Goal: Task Accomplishment & Management: Use online tool/utility

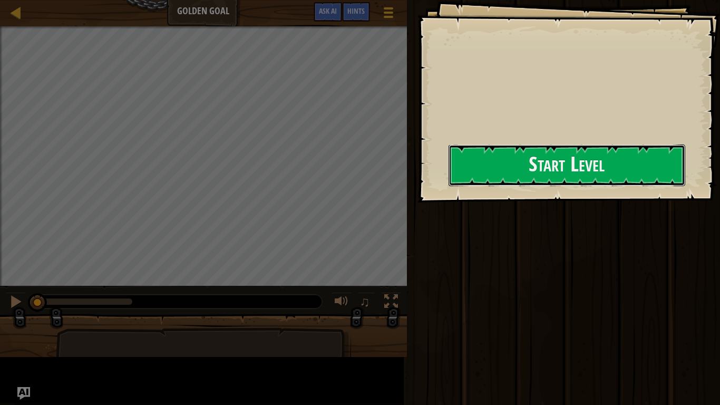
click at [449, 181] on button "Start Level" at bounding box center [567, 165] width 237 height 42
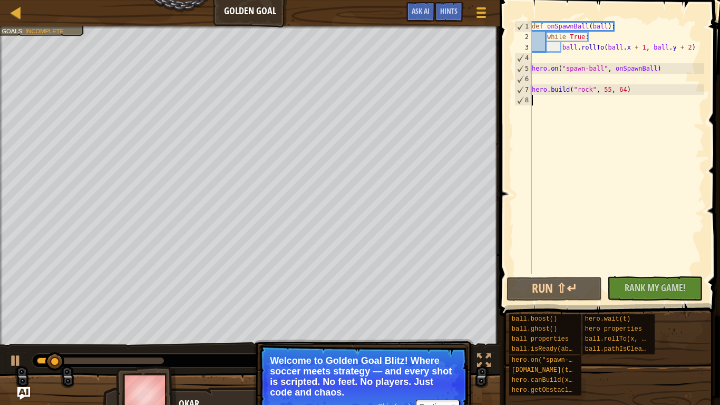
type textarea "h"
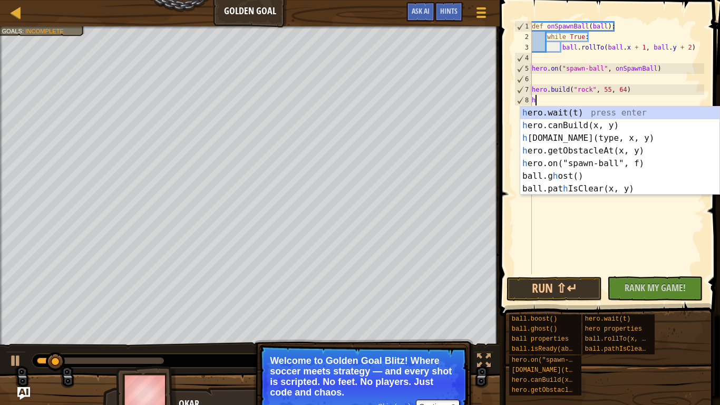
scroll to position [5, 0]
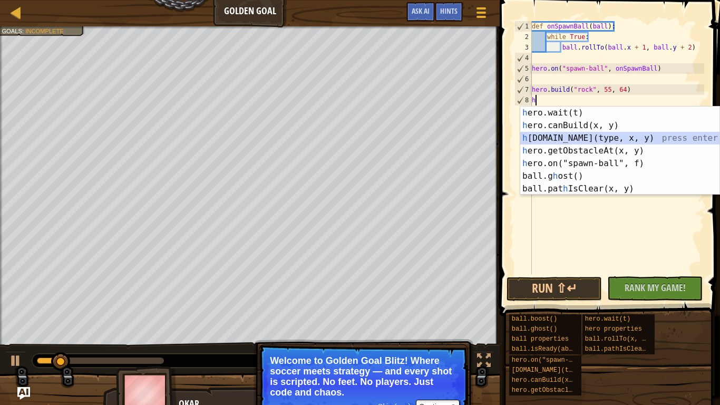
click at [564, 139] on div "h ero.wait(t) press enter h ero.canBuild(x, y) press enter h [DOMAIN_NAME](type…" at bounding box center [619, 164] width 199 height 114
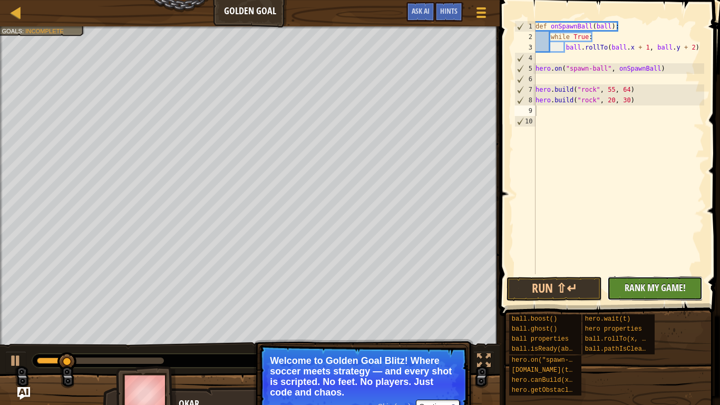
click at [650, 285] on span "Rank My Game!" at bounding box center [655, 287] width 61 height 13
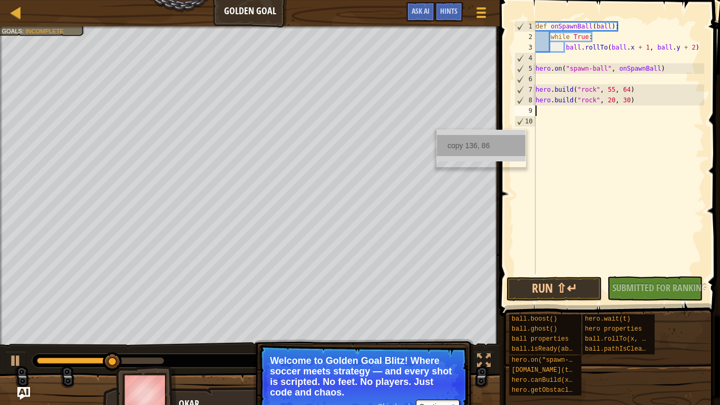
click at [470, 149] on div "copy 136, 86" at bounding box center [481, 145] width 89 height 21
click at [546, 121] on div "def onSpawnBall ( ball ) : while True : ball . rollTo ( ball . x + 1 , ball . y…" at bounding box center [619, 158] width 171 height 274
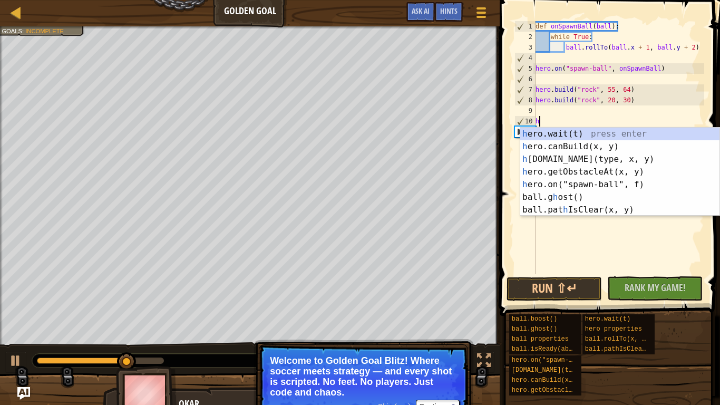
type textarea "he"
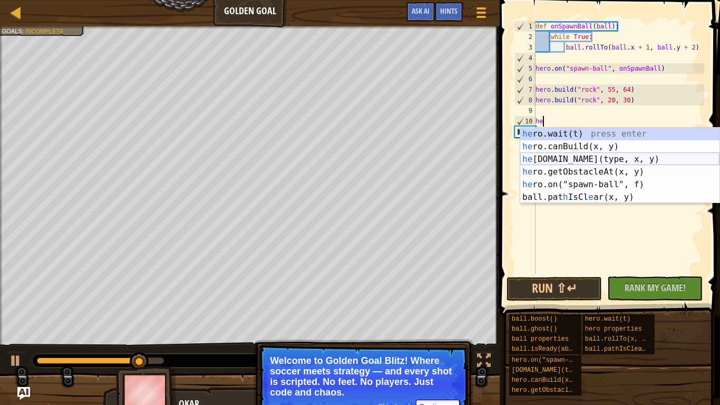
click at [565, 156] on div "he ro.wait(t) press enter he ro.canBuild(x, y) press enter he [DOMAIN_NAME](typ…" at bounding box center [619, 178] width 199 height 101
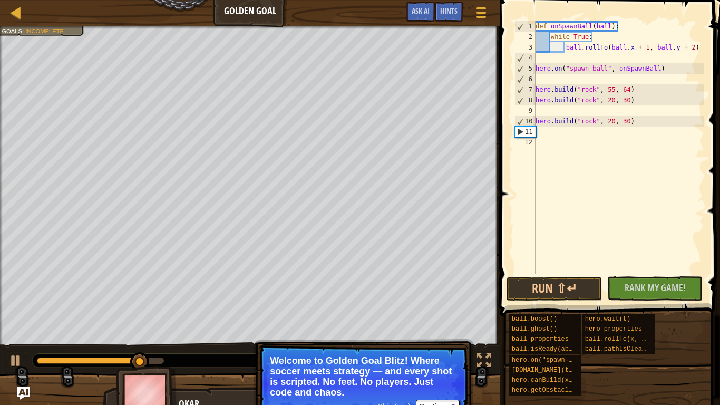
scroll to position [5, 0]
click at [614, 121] on div "def onSpawnBall ( ball ) : while True : ball . rollTo ( ball . x + 1 , ball . y…" at bounding box center [619, 158] width 171 height 274
click at [622, 121] on div "def onSpawnBall ( ball ) : while True : ball . rollTo ( ball . x + 1 , ball . y…" at bounding box center [619, 158] width 171 height 274
paste textarea "136, 86"
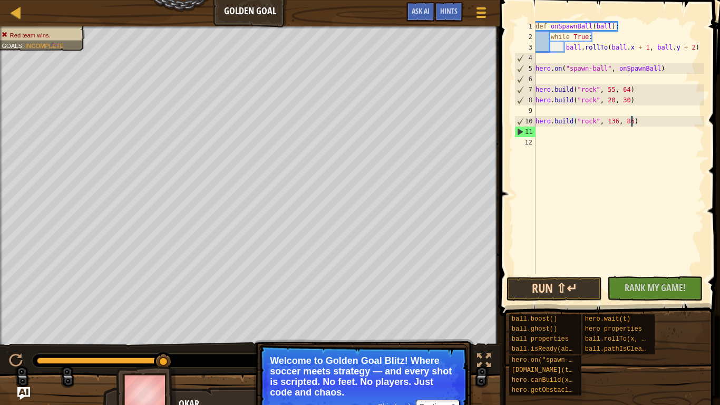
type textarea "[DOMAIN_NAME]("rock", 136, 86)"
click at [574, 289] on button "Run ⇧↵" at bounding box center [554, 289] width 95 height 24
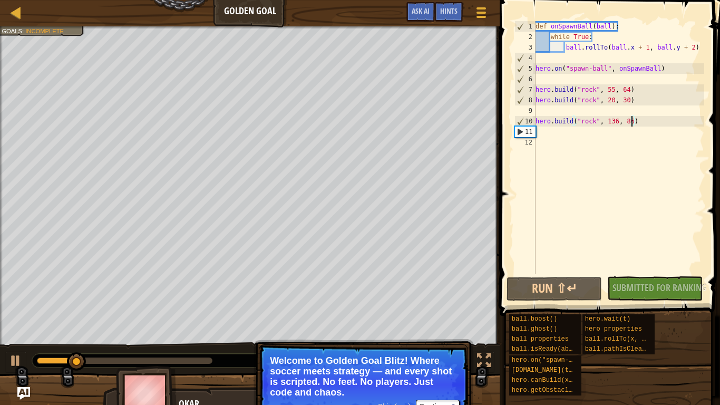
click at [548, 112] on div "def onSpawnBall ( ball ) : while True : ball . rollTo ( ball . x + 1 , ball . y…" at bounding box center [619, 158] width 171 height 274
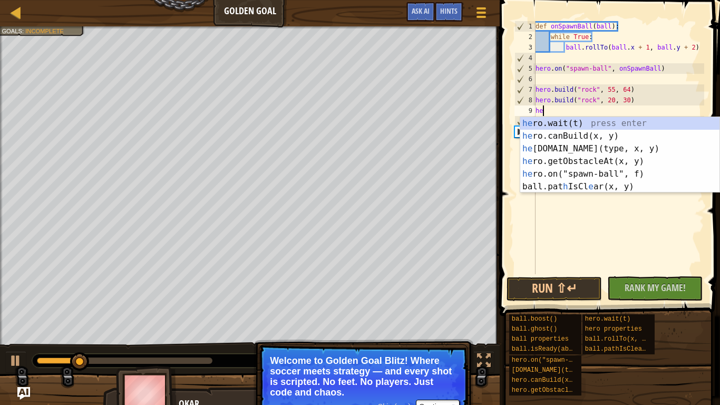
scroll to position [5, 1]
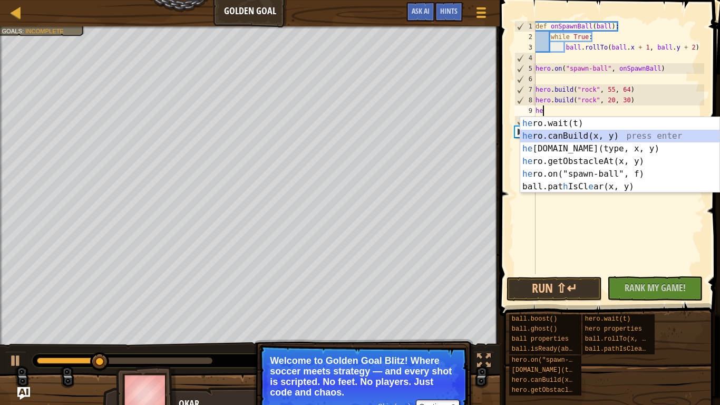
click at [558, 132] on div "he ro.wait(t) press enter he ro.canBuild(x, y) press enter he [DOMAIN_NAME](typ…" at bounding box center [619, 167] width 199 height 101
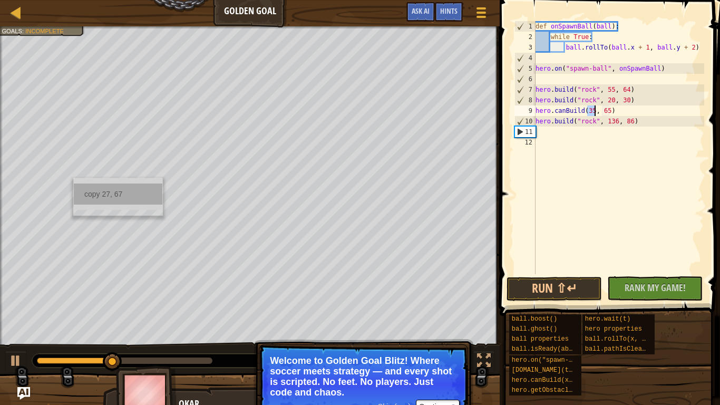
click at [84, 194] on div "copy 27, 67" at bounding box center [118, 193] width 89 height 21
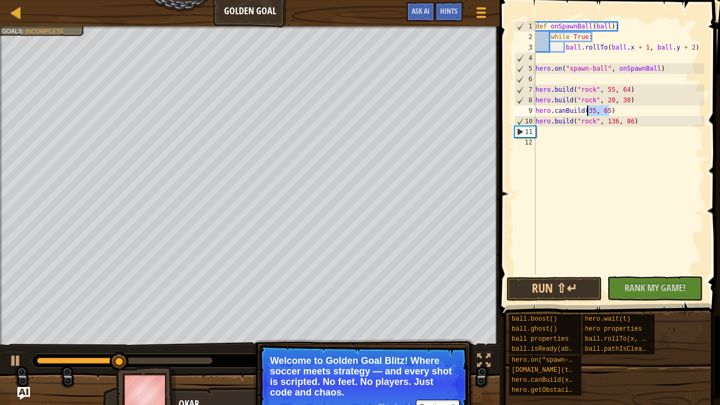
drag, startPoint x: 611, startPoint y: 111, endPoint x: 585, endPoint y: 111, distance: 25.8
click at [585, 111] on div "def onSpawnBall ( ball ) : while True : ball . rollTo ( ball . x + 1 , ball . y…" at bounding box center [619, 158] width 171 height 274
paste textarea "27, 67"
click at [547, 288] on button "Run ⇧↵" at bounding box center [554, 289] width 95 height 24
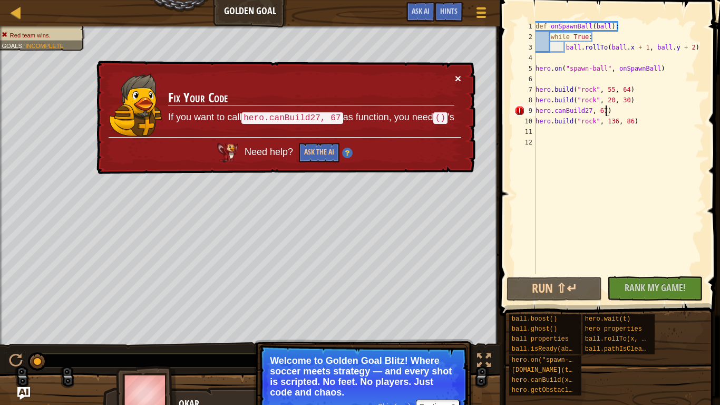
click at [458, 76] on button "×" at bounding box center [458, 78] width 6 height 11
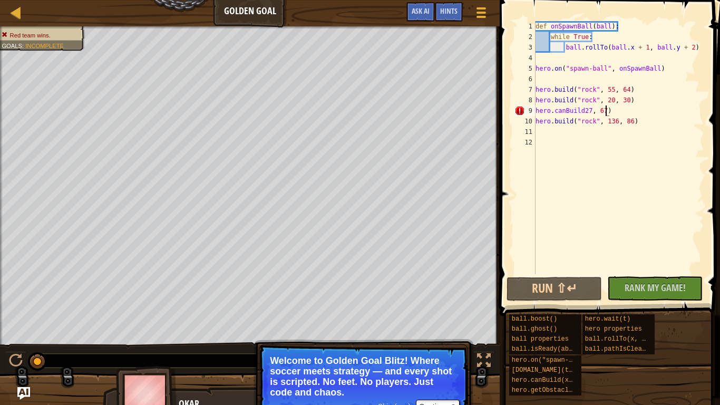
click at [598, 111] on div "def onSpawnBall ( ball ) : while True : ball . rollTo ( ball . x + 1 , ball . y…" at bounding box center [619, 158] width 171 height 274
click at [590, 111] on div "def onSpawnBall ( ball ) : while True : ball . rollTo ( ball . x + 1 , ball . y…" at bounding box center [619, 158] width 171 height 274
click at [584, 111] on div "def onSpawnBall ( ball ) : while True : ball . rollTo ( ball . x + 1 , ball . y…" at bounding box center [619, 158] width 171 height 274
click at [571, 291] on button "Run ⇧↵" at bounding box center [554, 289] width 95 height 24
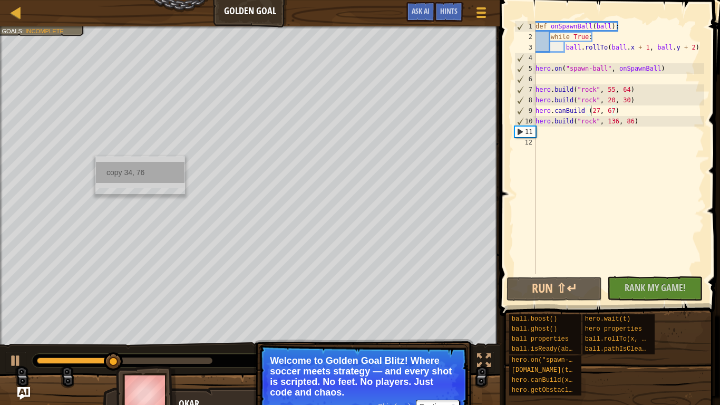
click at [113, 172] on div "copy 34, 76" at bounding box center [140, 172] width 89 height 21
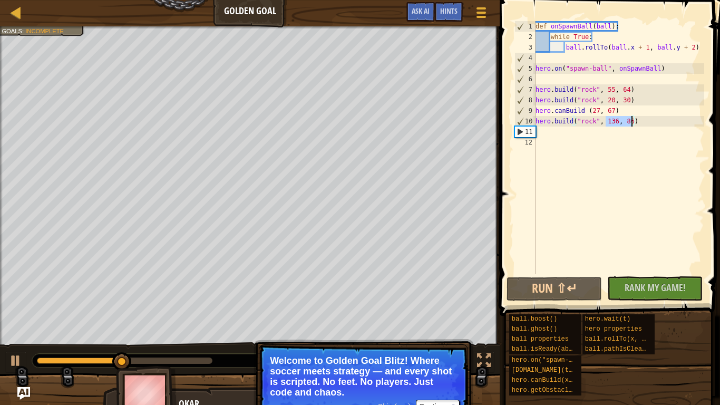
drag, startPoint x: 607, startPoint y: 121, endPoint x: 632, endPoint y: 122, distance: 24.8
click at [632, 122] on div "def onSpawnBall ( ball ) : while True : ball . rollTo ( ball . x + 1 , ball . y…" at bounding box center [619, 158] width 171 height 274
paste textarea "34, 7"
type textarea "[DOMAIN_NAME]("rock", 34, 76)"
click at [518, 284] on button "Run ⇧↵" at bounding box center [554, 289] width 95 height 24
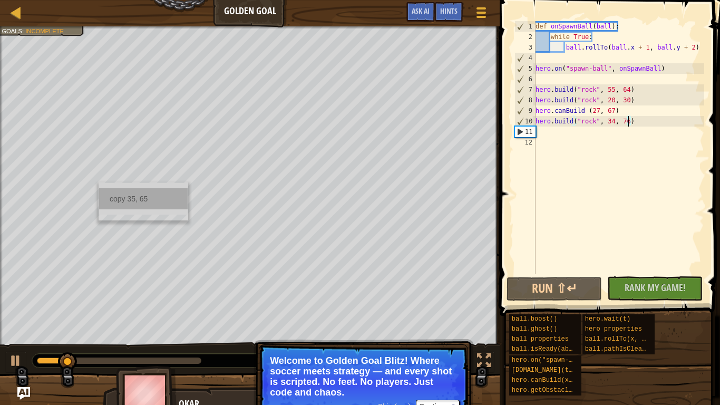
click at [127, 196] on div "copy 35, 65" at bounding box center [143, 198] width 89 height 21
click at [553, 133] on div "def onSpawnBall ( ball ) : while True : ball . rollTo ( ball . x + 1 , ball . y…" at bounding box center [619, 158] width 171 height 274
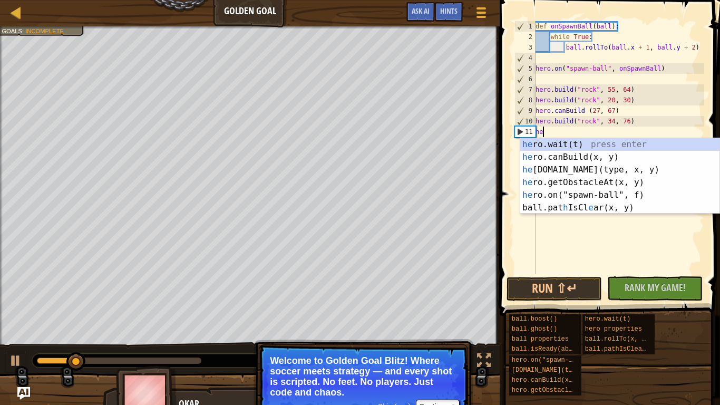
scroll to position [5, 1]
click at [567, 156] on div "he ro.wait(t) press enter he ro.canBuild(x, y) press enter he [DOMAIN_NAME](typ…" at bounding box center [619, 188] width 199 height 101
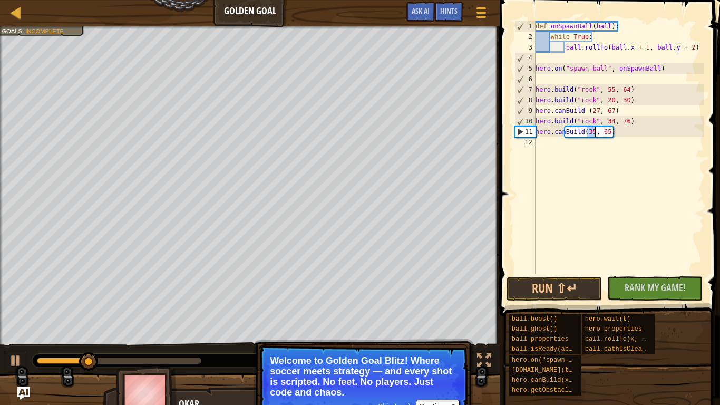
click at [564, 133] on div "def onSpawnBall ( ball ) : while True : ball . rollTo ( ball . x + 1 , ball . y…" at bounding box center [619, 158] width 171 height 274
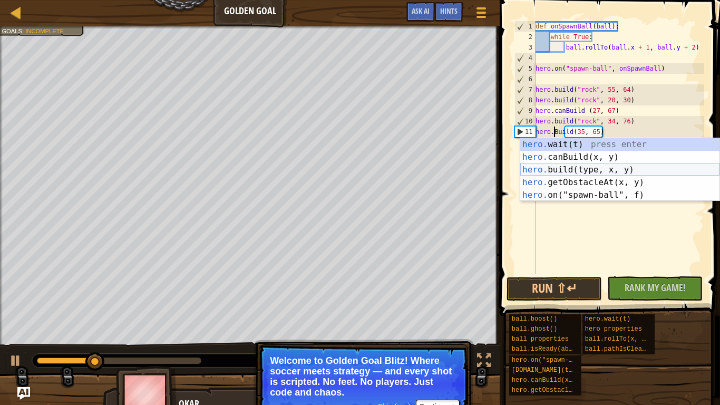
click at [575, 169] on div "hero. wait(t) press enter hero. canBuild(x, y) press enter hero. build(type, x,…" at bounding box center [619, 182] width 199 height 89
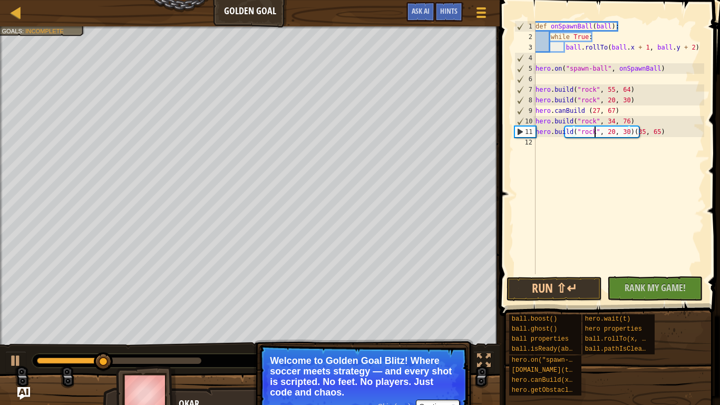
click at [594, 133] on div "def onSpawnBall ( ball ) : while True : ball . rollTo ( ball . x + 1 , ball . y…" at bounding box center [619, 158] width 171 height 274
drag, startPoint x: 607, startPoint y: 132, endPoint x: 661, endPoint y: 133, distance: 53.3
click at [661, 133] on div "def onSpawnBall ( ball ) : while True : ball . rollTo ( ball . x + 1 , ball . y…" at bounding box center [619, 158] width 171 height 274
paste textarea "35, 65"
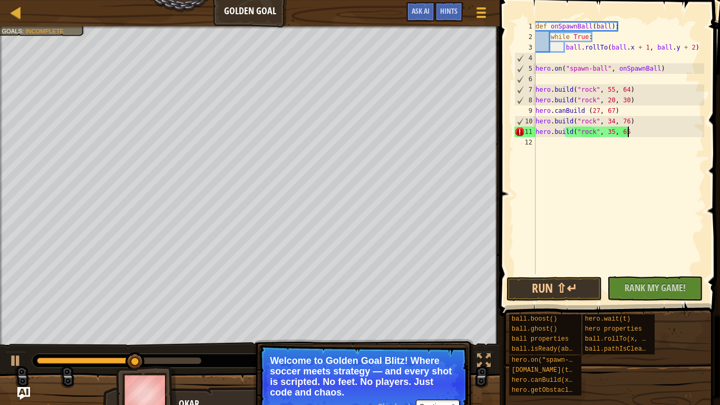
click at [601, 135] on div "def onSpawnBall ( ball ) : while True : ball . rollTo ( ball . x + 1 , ball . y…" at bounding box center [619, 158] width 171 height 274
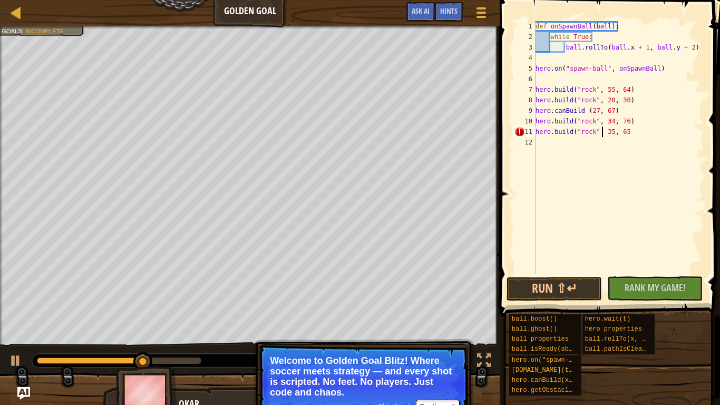
scroll to position [5, 11]
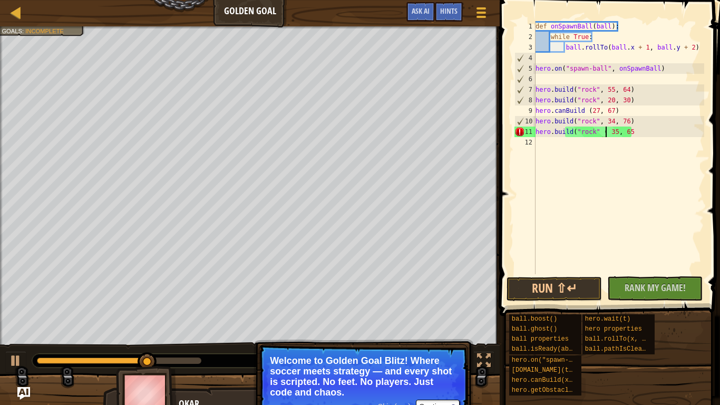
click at [639, 134] on div "def onSpawnBall ( ball ) : while True : ball . rollTo ( ball . x + 1 , ball . y…" at bounding box center [619, 158] width 171 height 274
click at [602, 132] on div "def onSpawnBall ( ball ) : while True : ball . rollTo ( ball . x + 1 , ball . y…" at bounding box center [619, 158] width 171 height 274
click at [569, 287] on button "Run ⇧↵" at bounding box center [554, 289] width 95 height 24
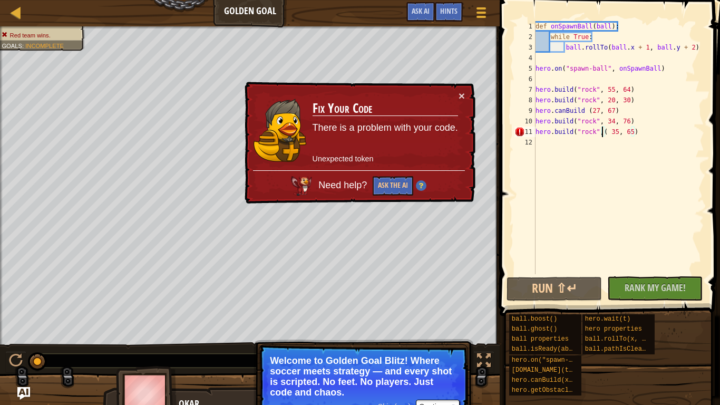
click at [606, 132] on div "def onSpawnBall ( ball ) : while True : ball . rollTo ( ball . x + 1 , ball . y…" at bounding box center [619, 158] width 171 height 274
type textarea "[DOMAIN_NAME]("rock", 35, 65)"
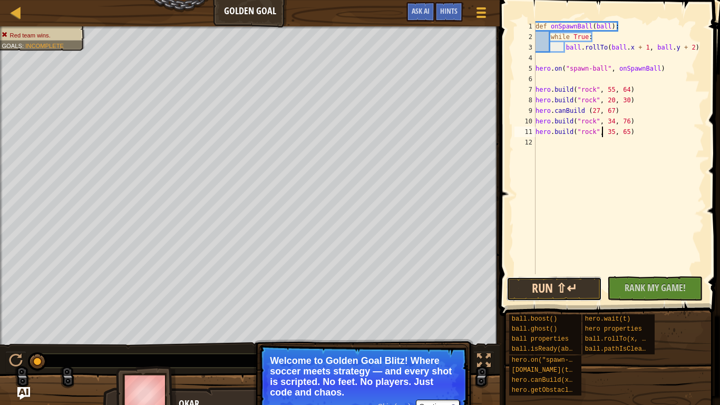
click at [556, 289] on button "Run ⇧↵" at bounding box center [554, 289] width 95 height 24
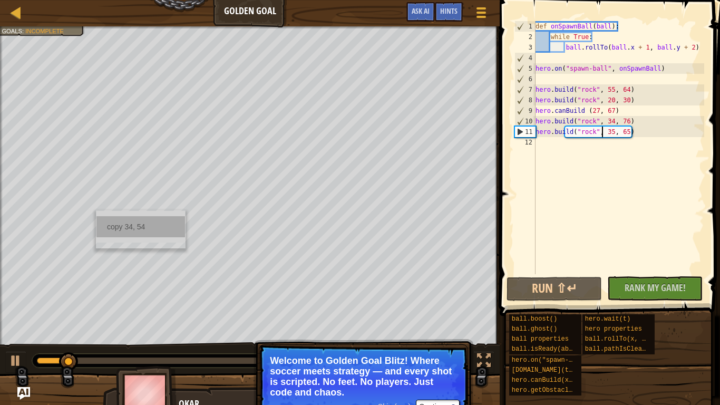
click at [113, 222] on div "copy 34, 54" at bounding box center [140, 226] width 89 height 21
click at [539, 150] on div "def onSpawnBall ( ball ) : while True : ball . rollTo ( ball . x + 1 , ball . y…" at bounding box center [619, 158] width 171 height 274
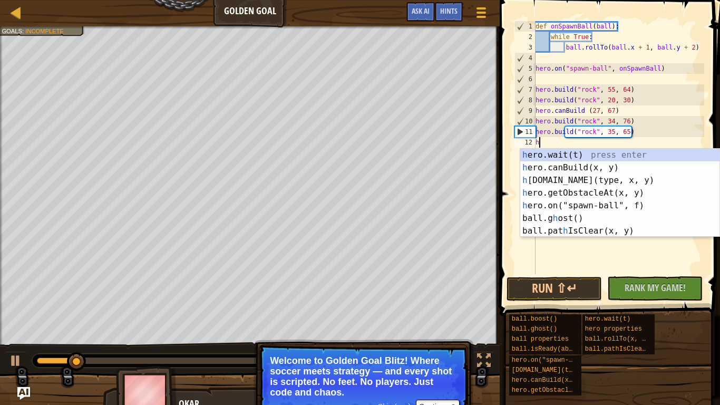
type textarea "he"
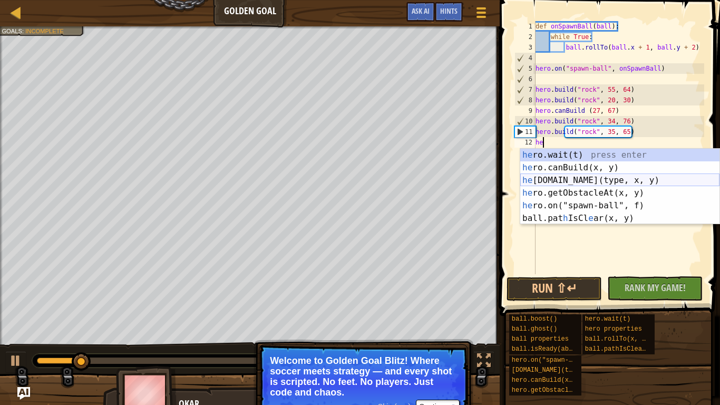
click at [577, 180] on div "he ro.wait(t) press enter he ro.canBuild(x, y) press enter he [DOMAIN_NAME](typ…" at bounding box center [619, 199] width 199 height 101
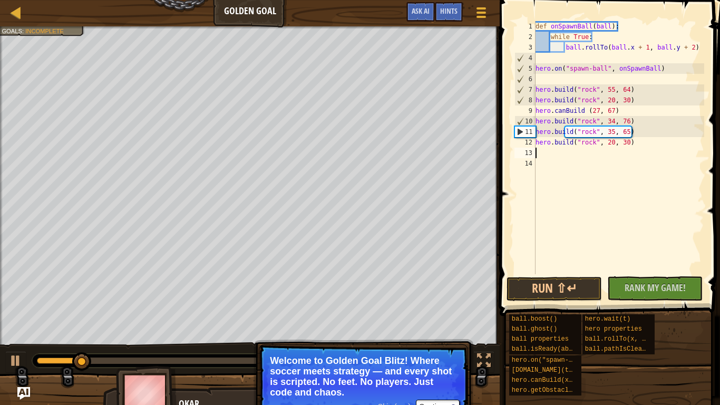
scroll to position [5, 0]
drag, startPoint x: 607, startPoint y: 143, endPoint x: 628, endPoint y: 146, distance: 21.2
click at [628, 146] on div "def onSpawnBall ( ball ) : while True : ball . rollTo ( ball . x + 1 , ball . y…" at bounding box center [619, 158] width 171 height 274
paste textarea "34, 54"
type textarea "[DOMAIN_NAME]("rock", 34, 54)"
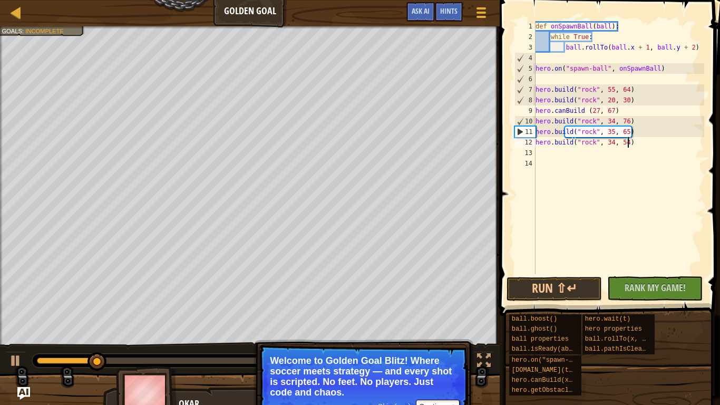
click at [547, 152] on div "def onSpawnBall ( ball ) : while True : ball . rollTo ( ball . x + 1 , ball . y…" at bounding box center [619, 158] width 171 height 274
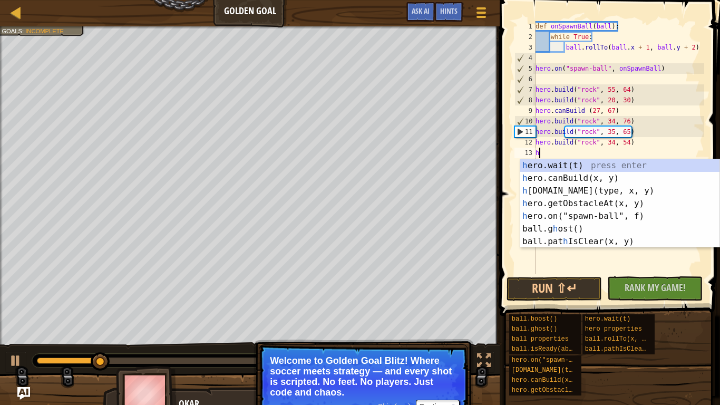
type textarea "he"
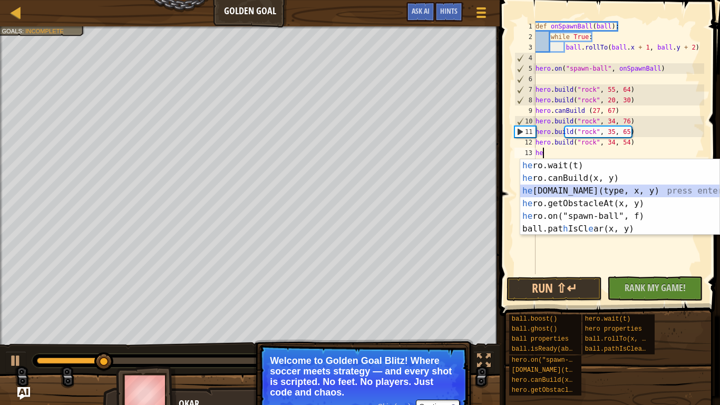
click at [575, 191] on div "he ro.wait(t) press enter he ro.canBuild(x, y) press enter he [DOMAIN_NAME](typ…" at bounding box center [619, 209] width 199 height 101
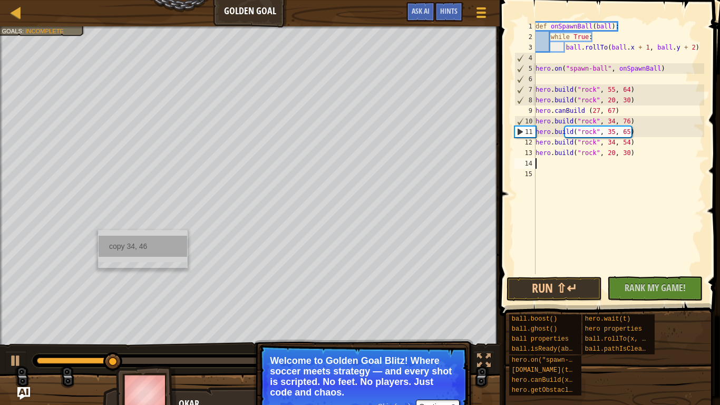
click at [113, 244] on div "copy 34, 46" at bounding box center [143, 246] width 89 height 21
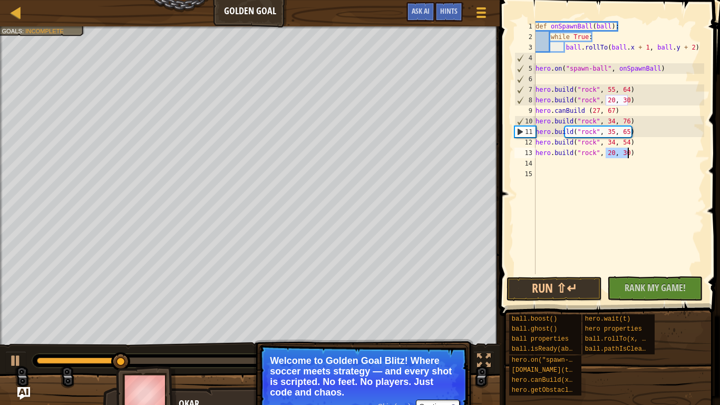
drag, startPoint x: 606, startPoint y: 152, endPoint x: 628, endPoint y: 152, distance: 22.1
click at [628, 152] on div "def onSpawnBall ( ball ) : while True : ball . rollTo ( ball . x + 1 , ball . y…" at bounding box center [619, 158] width 171 height 274
paste textarea "34, 46"
type textarea "[DOMAIN_NAME]("rock", 34, 46)"
click at [551, 283] on button "Run ⇧↵" at bounding box center [554, 289] width 95 height 24
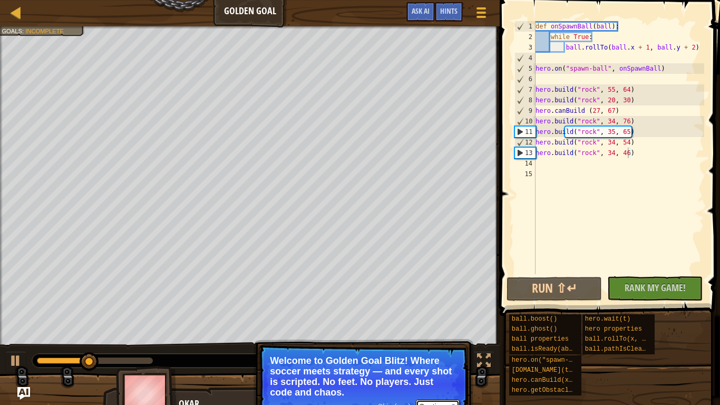
click at [423, 402] on button "Continue" at bounding box center [438, 407] width 44 height 14
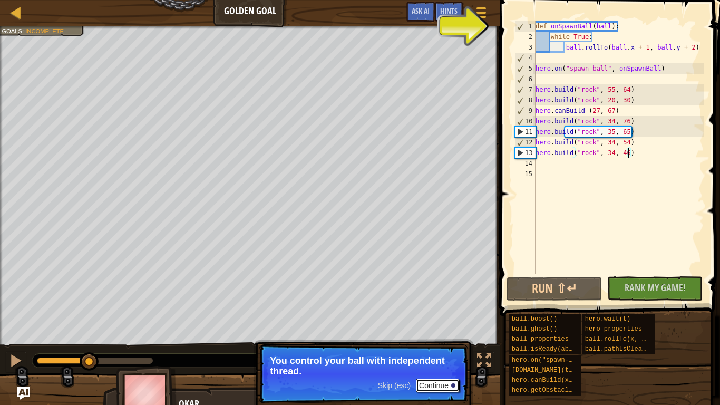
click at [440, 384] on button "Continue" at bounding box center [438, 386] width 44 height 14
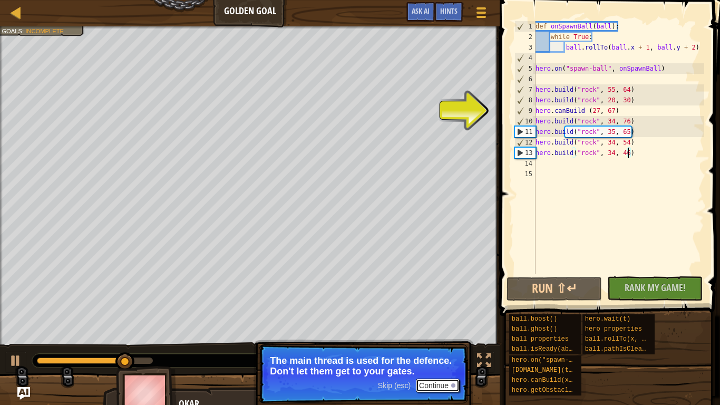
click at [441, 385] on button "Continue" at bounding box center [438, 386] width 44 height 14
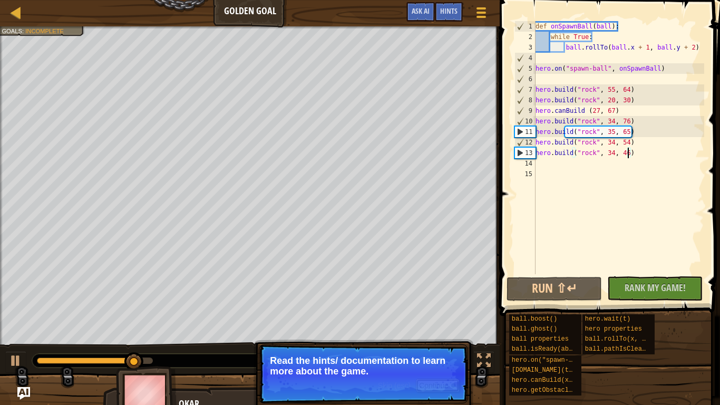
click at [453, 386] on div at bounding box center [453, 385] width 4 height 4
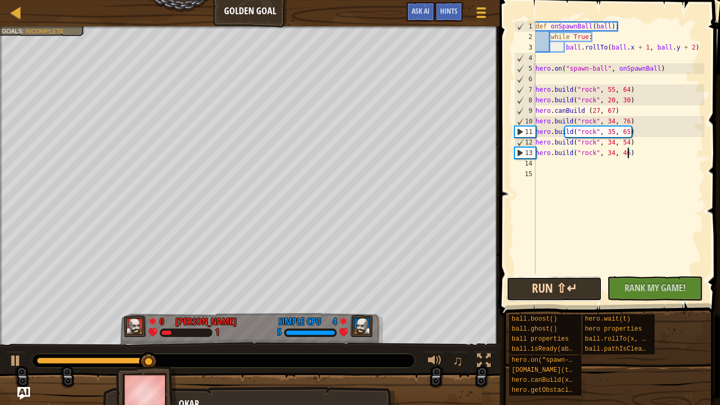
click at [528, 282] on button "Run ⇧↵" at bounding box center [554, 289] width 95 height 24
click at [537, 284] on button "Run ⇧↵" at bounding box center [554, 289] width 95 height 24
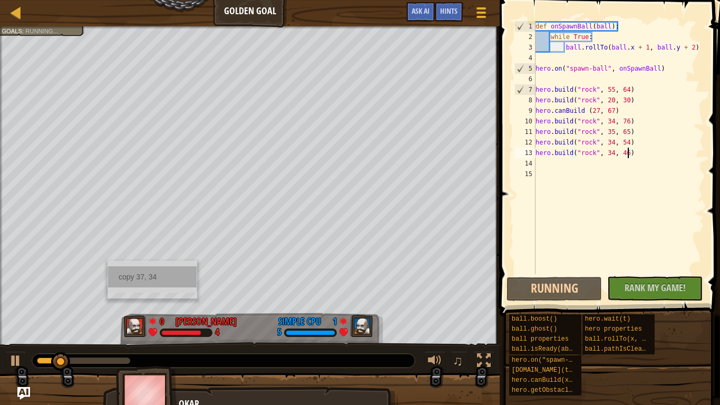
click at [125, 276] on div "copy 37, 34" at bounding box center [152, 276] width 89 height 21
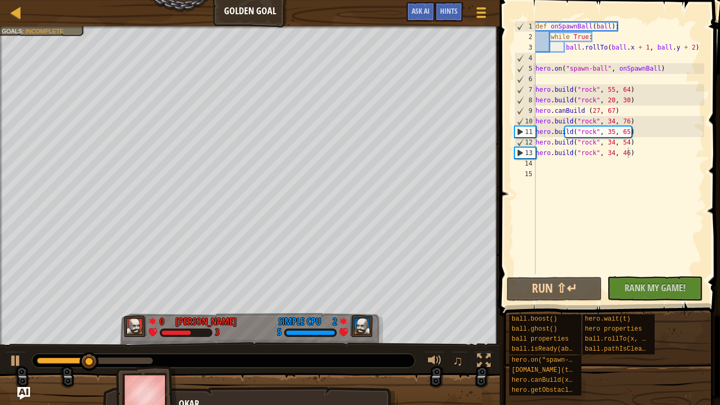
click at [550, 167] on div "def onSpawnBall ( ball ) : while True : ball . rollTo ( ball . x + 1 , ball . y…" at bounding box center [619, 158] width 171 height 274
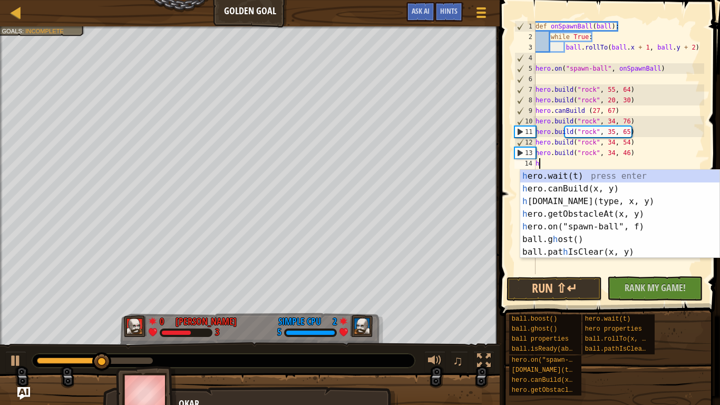
type textarea "he"
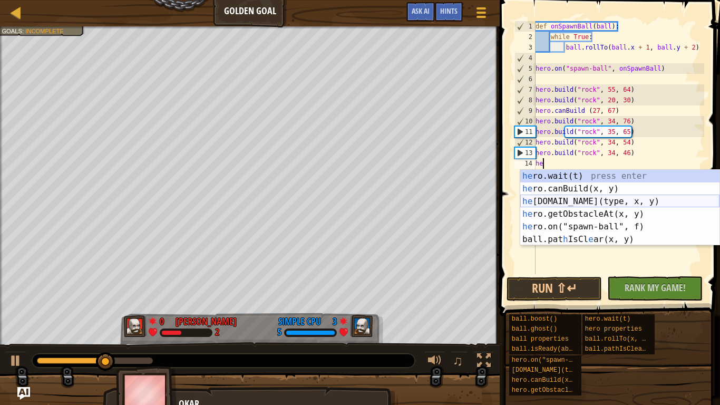
click at [578, 200] on div "he ro.wait(t) press enter he ro.canBuild(x, y) press enter he [DOMAIN_NAME](typ…" at bounding box center [619, 220] width 199 height 101
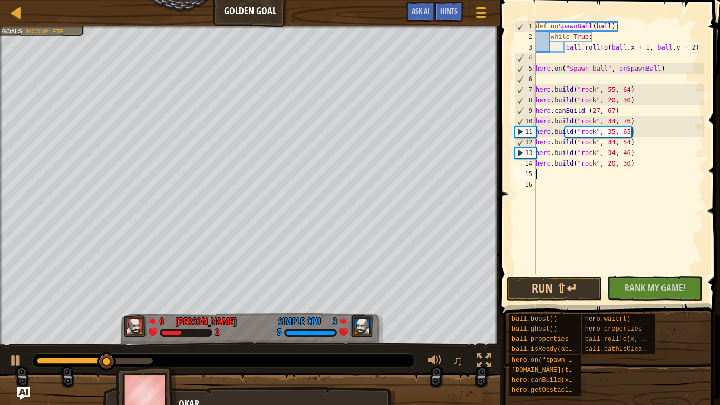
scroll to position [5, 0]
drag, startPoint x: 604, startPoint y: 166, endPoint x: 630, endPoint y: 166, distance: 25.8
click at [630, 166] on div "def onSpawnBall ( ball ) : while True : ball . rollTo ( ball . x + 1 , ball . y…" at bounding box center [619, 158] width 171 height 274
paste textarea "37, 34"
type textarea "[DOMAIN_NAME]("rock", 37, 34)"
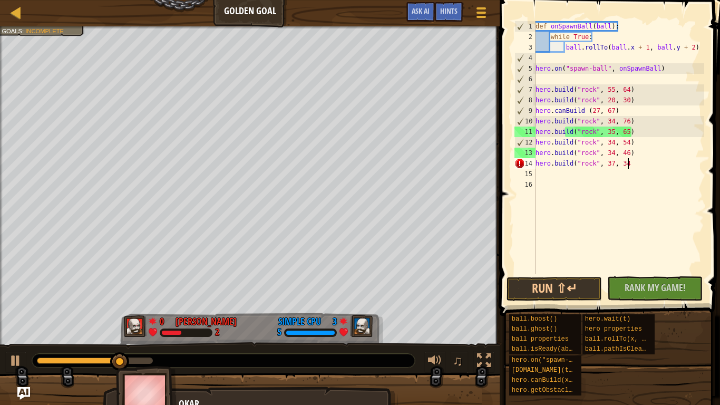
scroll to position [5, 13]
click at [547, 177] on div "def onSpawnBall ( ball ) : while True : ball . rollTo ( ball . x + 1 , ball . y…" at bounding box center [619, 158] width 171 height 274
type textarea "he"
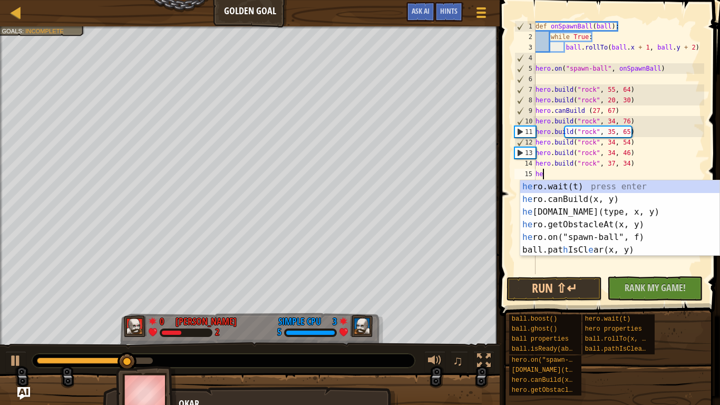
scroll to position [5, 1]
click at [566, 210] on div "he ro.wait(t) press enter he ro.canBuild(x, y) press enter he [DOMAIN_NAME](typ…" at bounding box center [619, 230] width 199 height 101
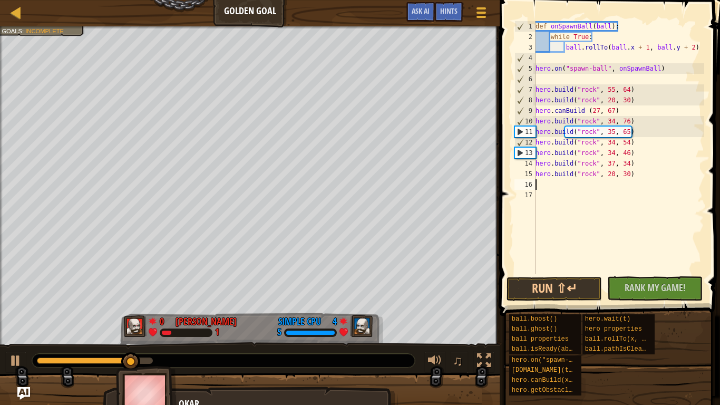
scroll to position [5, 0]
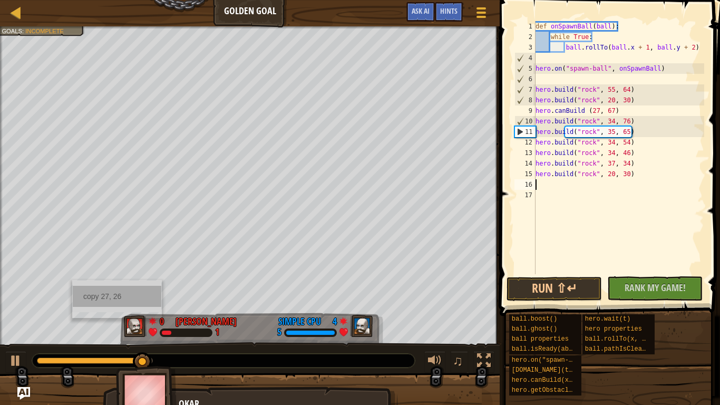
click at [84, 294] on div "copy 27, 26" at bounding box center [117, 296] width 89 height 21
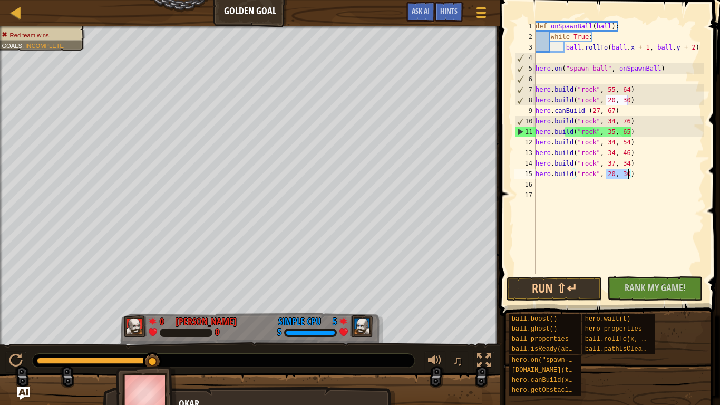
drag, startPoint x: 605, startPoint y: 176, endPoint x: 630, endPoint y: 177, distance: 24.3
click at [630, 177] on div "def onSpawnBall ( ball ) : while True : ball . rollTo ( ball . x + 1 , ball . y…" at bounding box center [619, 158] width 171 height 274
paste textarea "7, 26"
type textarea "[DOMAIN_NAME]("rock", 27, 26)"
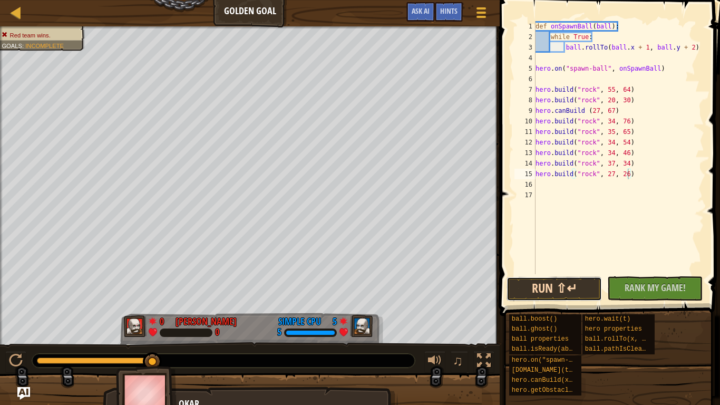
click at [582, 282] on button "Run ⇧↵" at bounding box center [554, 289] width 95 height 24
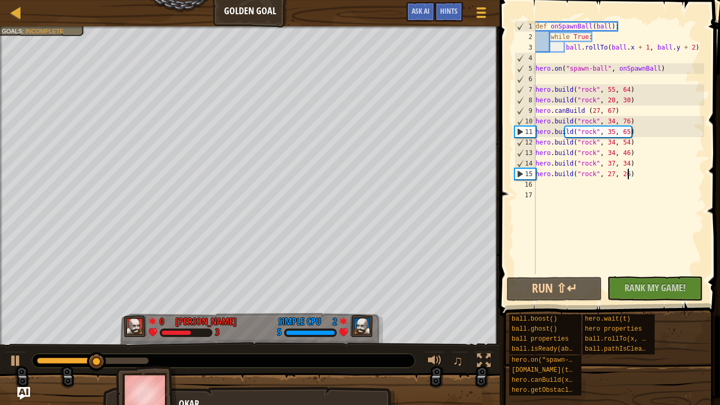
click at [537, 83] on div "def onSpawnBall ( ball ) : while True : ball . rollTo ( ball . x + 1 , ball . y…" at bounding box center [619, 158] width 171 height 274
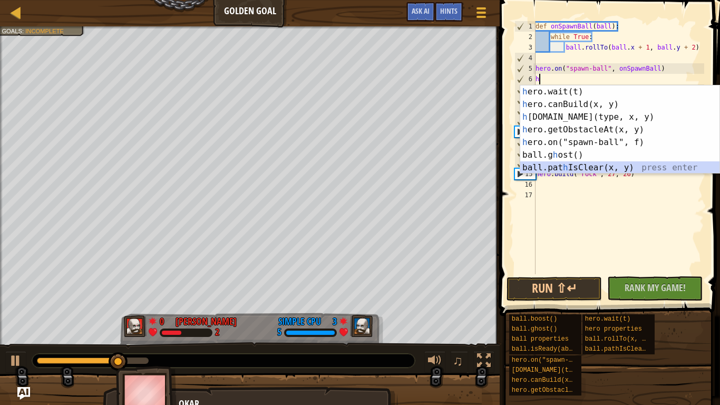
click at [572, 168] on div "h ero.wait(t) press enter h ero.canBuild(x, y) press enter h [DOMAIN_NAME](type…" at bounding box center [619, 142] width 199 height 114
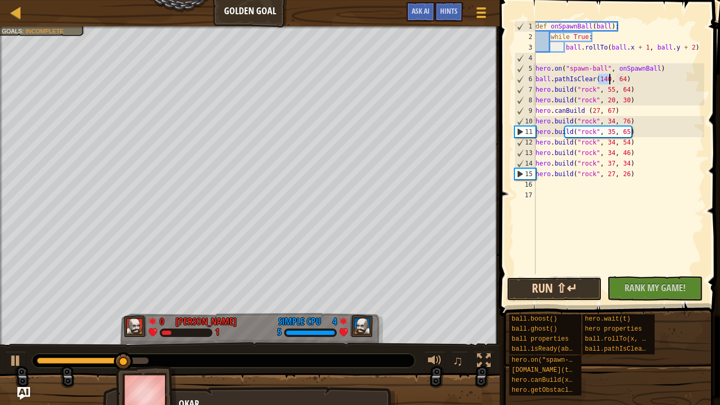
click at [566, 292] on button "Run ⇧↵" at bounding box center [554, 289] width 95 height 24
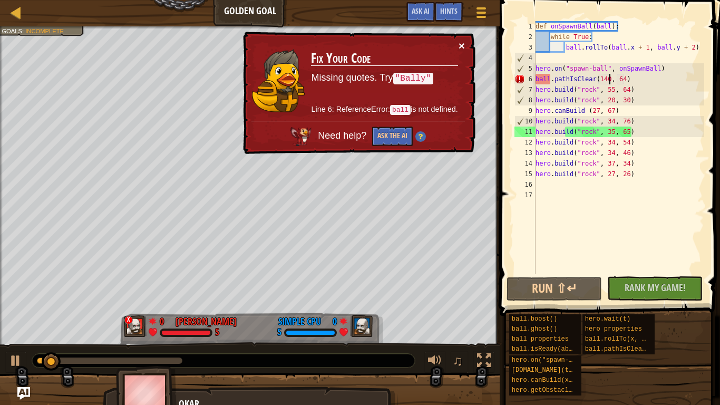
click at [463, 44] on button "×" at bounding box center [462, 45] width 6 height 11
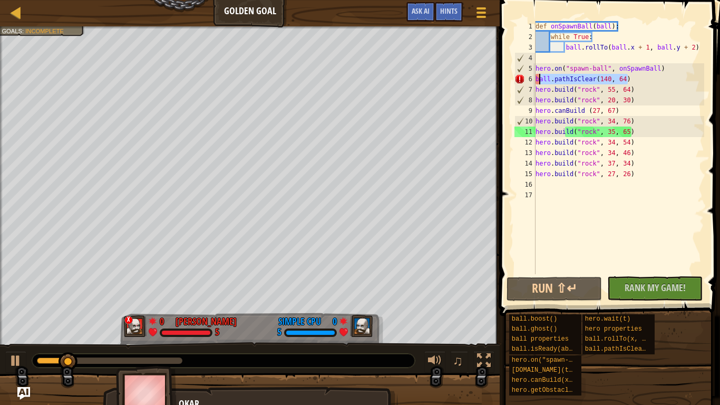
drag, startPoint x: 637, startPoint y: 81, endPoint x: 539, endPoint y: 80, distance: 98.1
click at [539, 80] on div "def onSpawnBall ( ball ) : while True : ball . rollTo ( ball . x + 1 , ball . y…" at bounding box center [619, 158] width 171 height 274
type textarea "b"
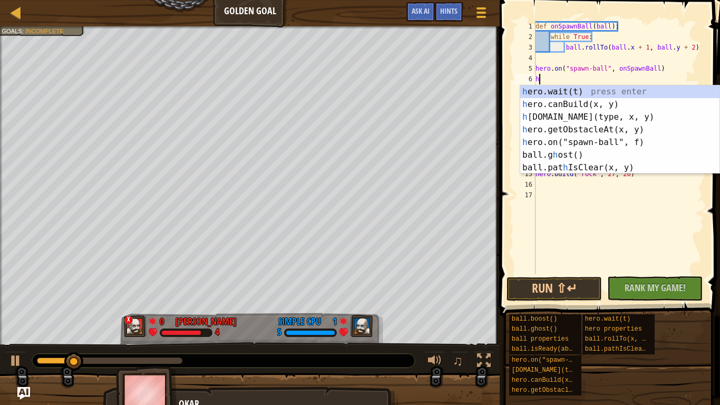
type textarea "he"
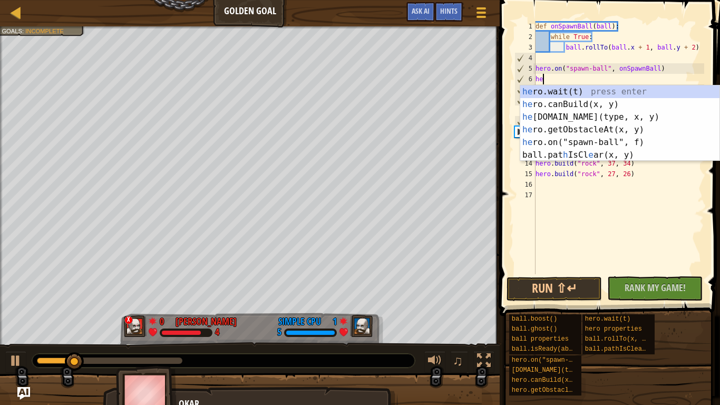
scroll to position [5, 1]
click at [561, 113] on div "he ro.wait(t) press enter he ro.canBuild(x, y) press enter he [DOMAIN_NAME](typ…" at bounding box center [619, 135] width 199 height 101
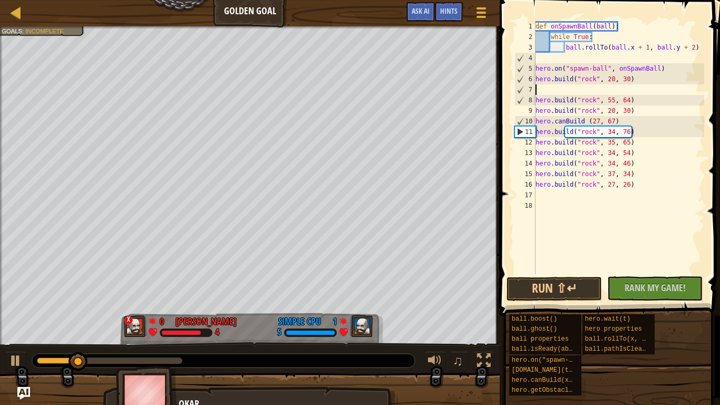
scroll to position [5, 0]
drag, startPoint x: 605, startPoint y: 79, endPoint x: 626, endPoint y: 78, distance: 21.6
click at [626, 78] on div "def onSpawnBall ( ball ) : while True : ball . rollTo ( ball . x + 1 , ball . y…" at bounding box center [619, 158] width 171 height 274
paste textarea "7, 26"
type textarea "[DOMAIN_NAME]("rock", 27, 26)"
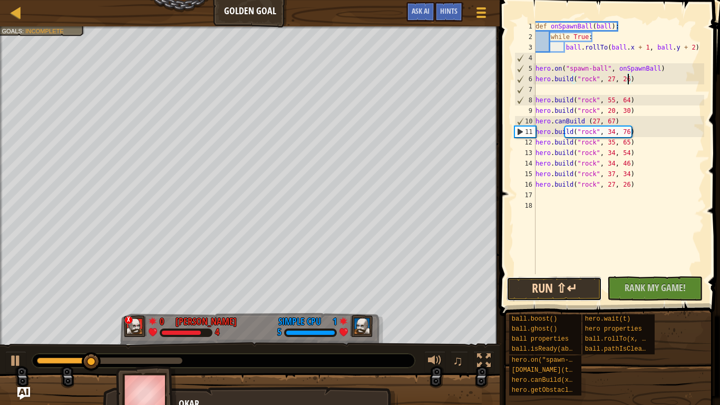
click at [547, 290] on button "Run ⇧↵" at bounding box center [554, 289] width 95 height 24
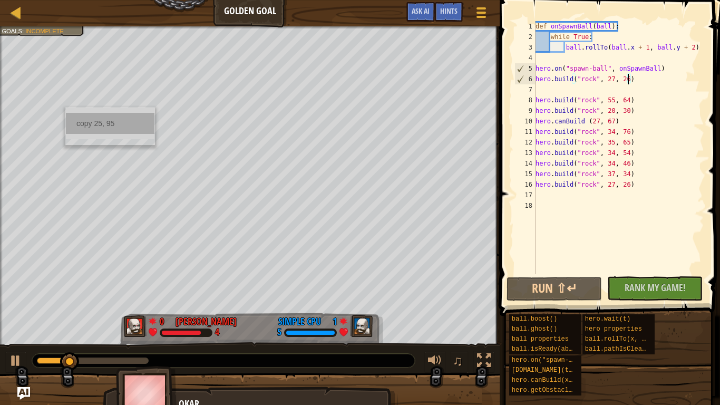
click at [89, 126] on div "copy 25, 95" at bounding box center [110, 123] width 89 height 21
click at [538, 84] on div "def onSpawnBall ( ball ) : while True : ball . rollTo ( ball . x + 1 , ball . y…" at bounding box center [619, 158] width 171 height 274
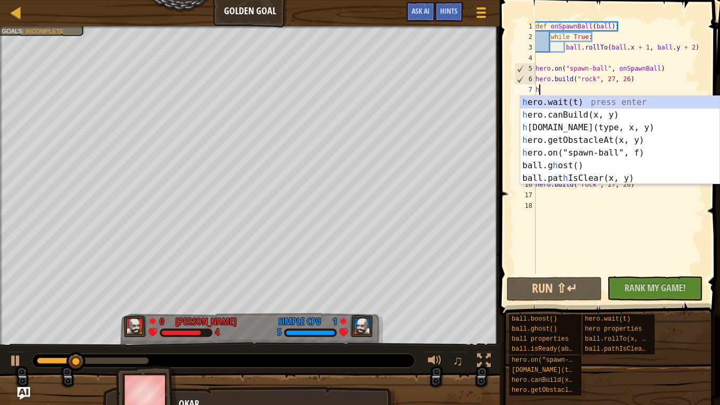
type textarea "he"
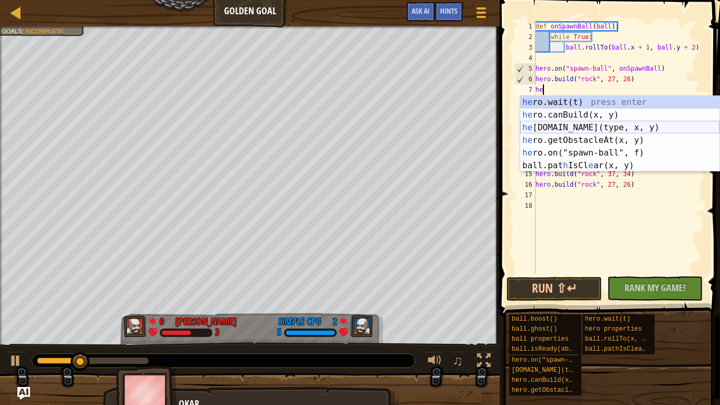
click at [581, 125] on div "he ro.wait(t) press enter he ro.canBuild(x, y) press enter he [DOMAIN_NAME](typ…" at bounding box center [619, 146] width 199 height 101
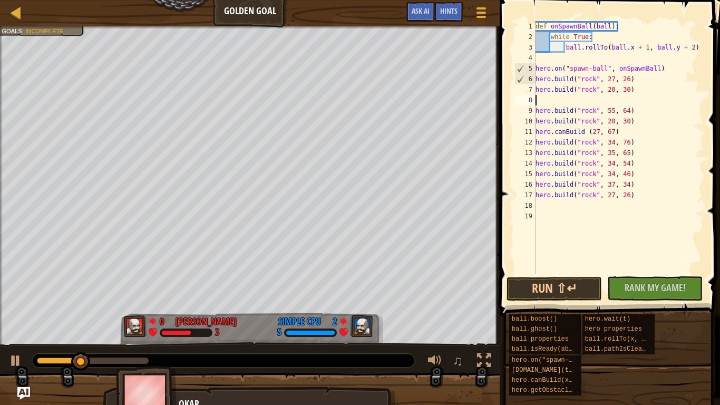
scroll to position [5, 0]
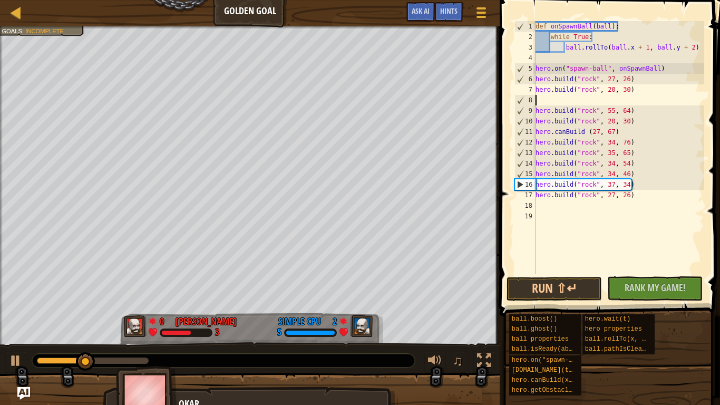
click at [595, 90] on div "def onSpawnBall ( ball ) : while True : ball . rollTo ( ball . x + 1 , ball . y…" at bounding box center [619, 158] width 171 height 274
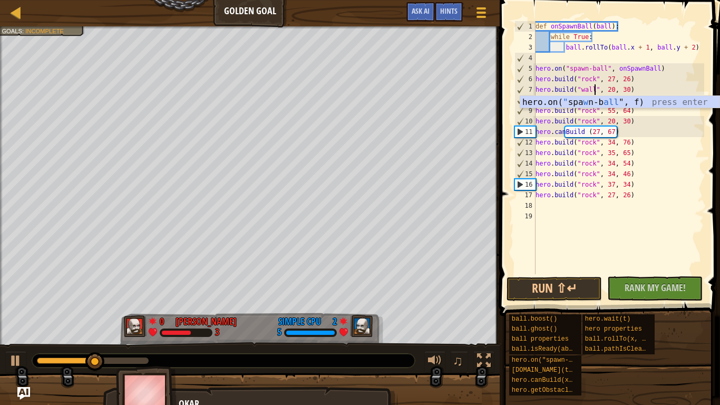
scroll to position [5, 9]
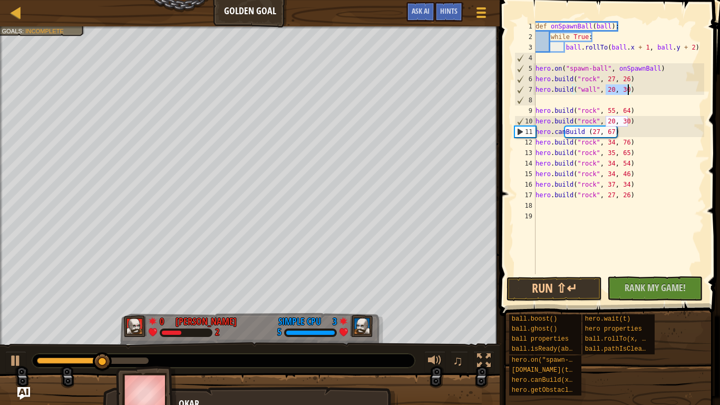
drag, startPoint x: 605, startPoint y: 89, endPoint x: 630, endPoint y: 91, distance: 24.3
click at [630, 91] on div "def onSpawnBall ( ball ) : while True : ball . rollTo ( ball . x + 1 , ball . y…" at bounding box center [619, 158] width 171 height 274
paste textarea "5, 95"
click at [546, 293] on button "Run ⇧↵" at bounding box center [554, 289] width 95 height 24
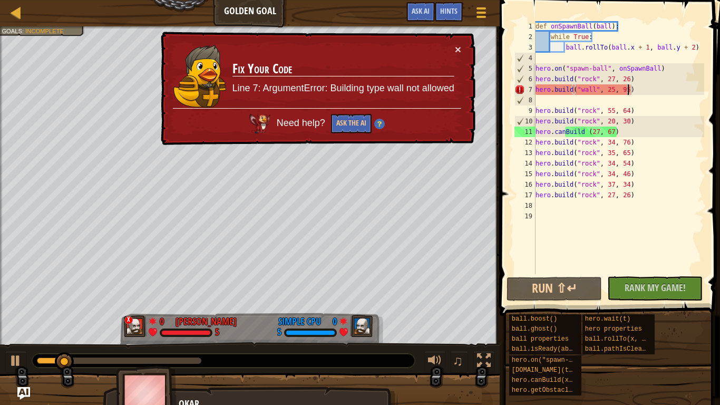
click at [462, 53] on div "× Fix Your Code Line 7: ArgumentError: Building type wall not allowed Need help…" at bounding box center [317, 89] width 317 height 114
click at [456, 49] on button "×" at bounding box center [458, 49] width 6 height 11
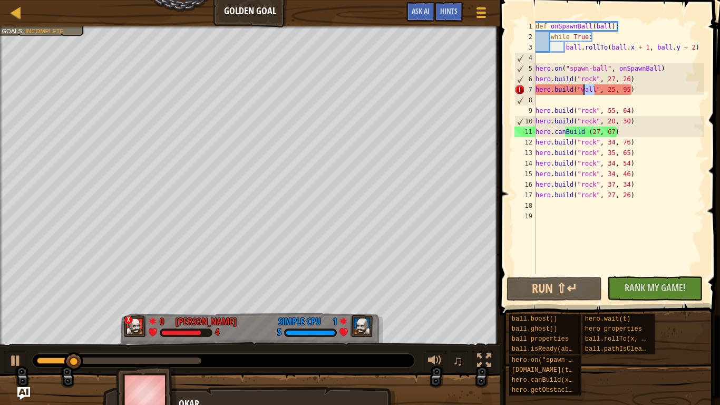
drag, startPoint x: 595, startPoint y: 90, endPoint x: 584, endPoint y: 91, distance: 11.1
click at [584, 91] on div "def onSpawnBall ( ball ) : while True : ball . rollTo ( ball . x + 1 , ball . y…" at bounding box center [619, 158] width 171 height 274
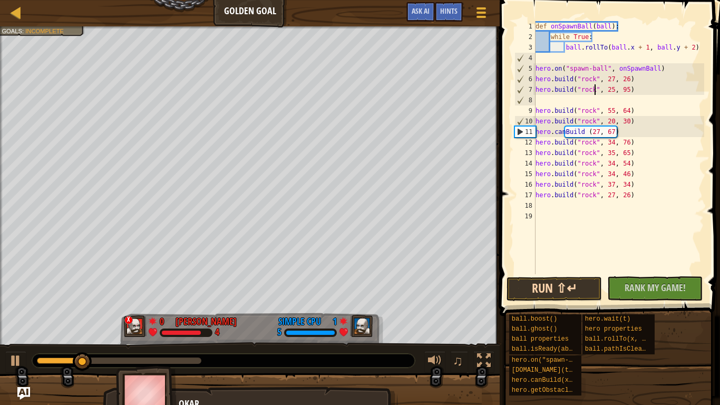
type textarea "[DOMAIN_NAME]("rock", 25, 95)"
click at [581, 287] on button "Run ⇧↵" at bounding box center [554, 289] width 95 height 24
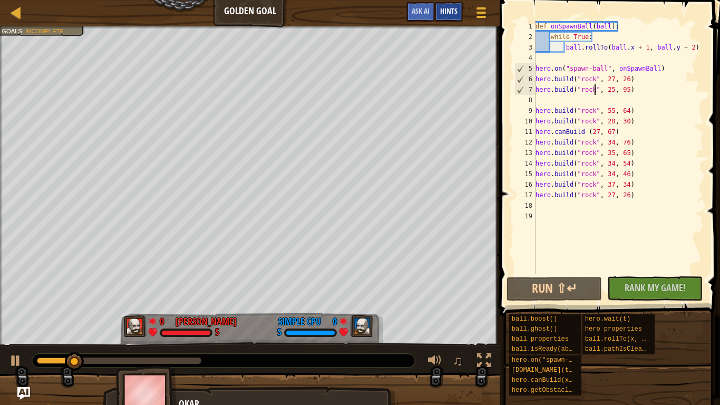
click at [448, 13] on span "Hints" at bounding box center [448, 11] width 17 height 10
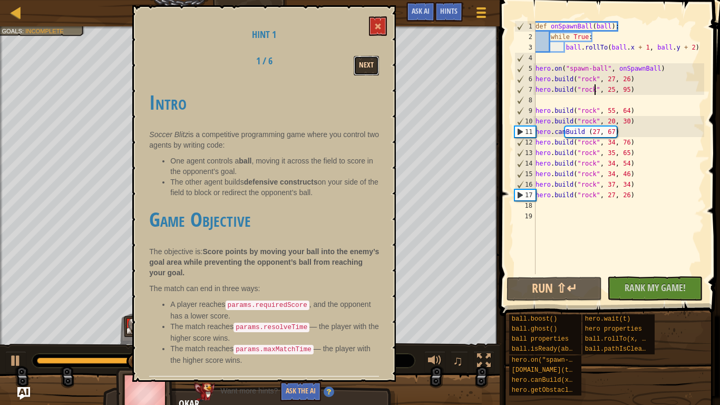
click at [364, 63] on button "Next" at bounding box center [366, 66] width 25 height 20
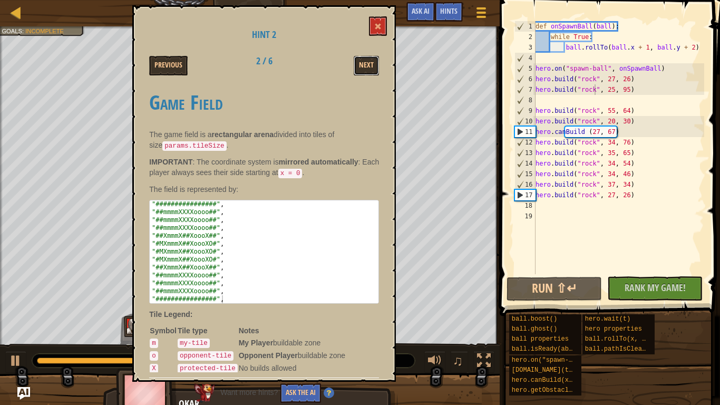
click at [364, 63] on button "Next" at bounding box center [366, 66] width 25 height 20
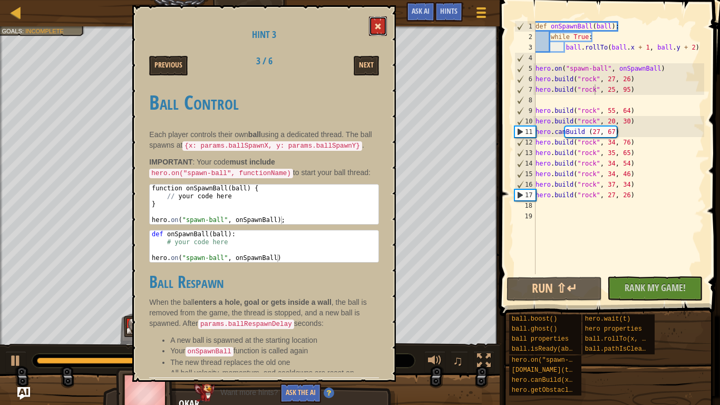
click at [381, 21] on button at bounding box center [378, 26] width 18 height 20
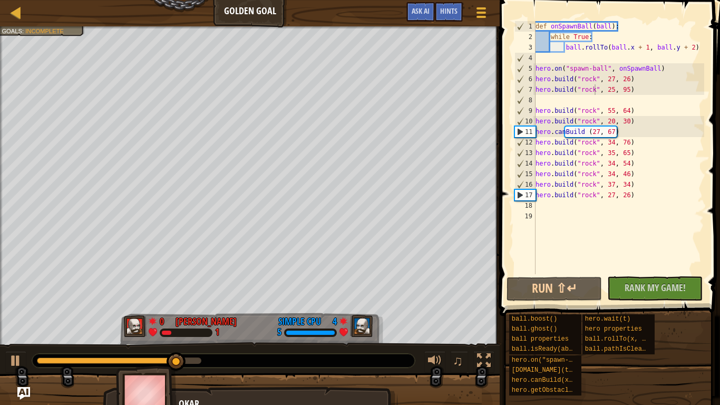
click at [568, 59] on div "def onSpawnBall ( ball ) : while True : ball . rollTo ( ball . x + 1 , ball . y…" at bounding box center [619, 158] width 171 height 274
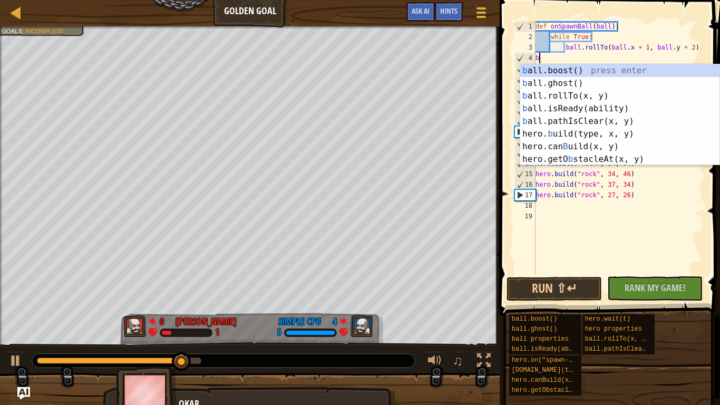
scroll to position [5, 1]
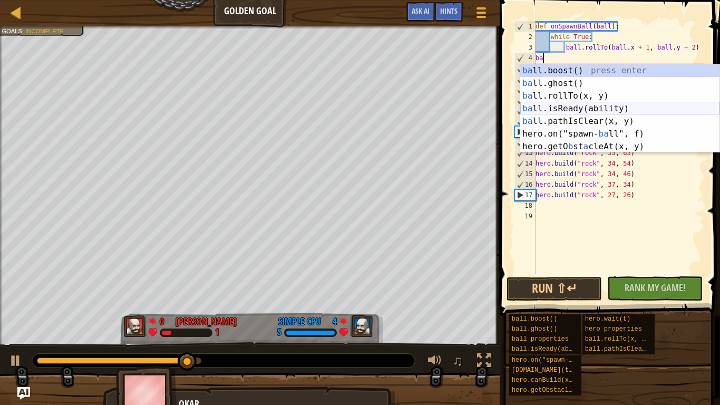
click at [582, 108] on div "ba ll.boost() press enter ba ll.ghost() press enter ba ll.rollTo(x, y) press en…" at bounding box center [619, 121] width 199 height 114
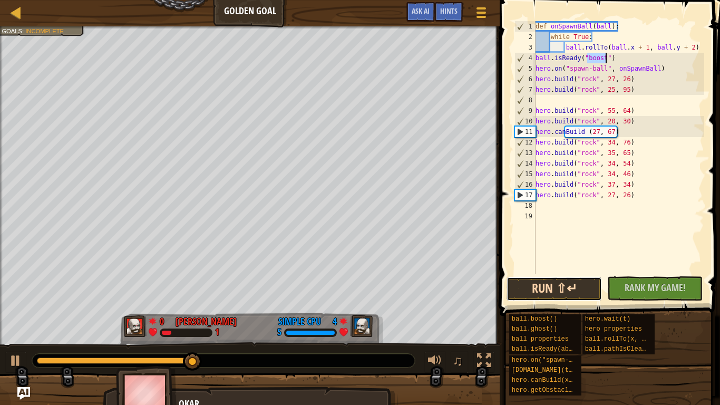
click at [579, 287] on button "Run ⇧↵" at bounding box center [554, 289] width 95 height 24
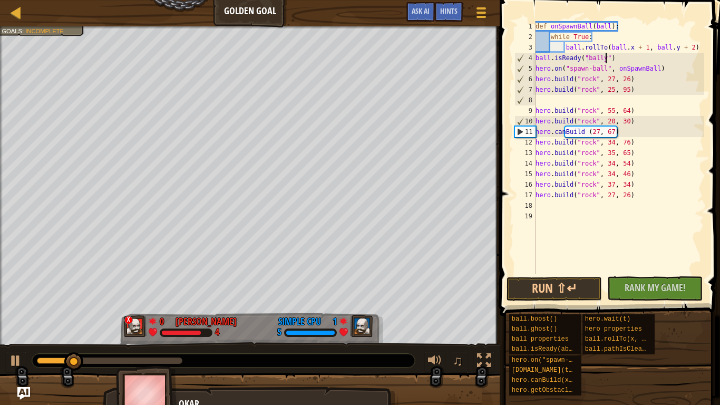
scroll to position [5, 11]
click at [586, 283] on button "Run ⇧↵" at bounding box center [554, 289] width 95 height 24
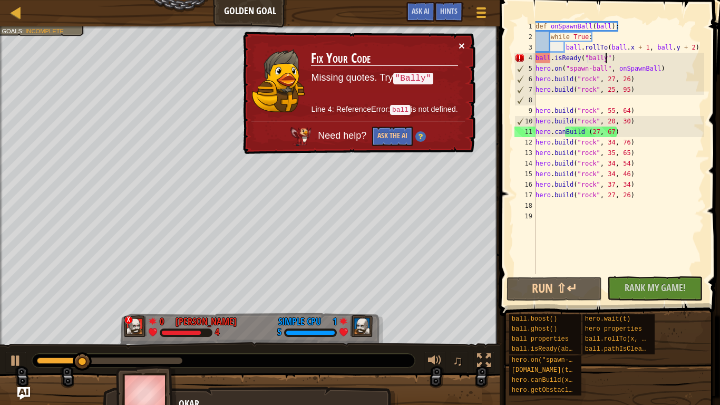
click at [461, 47] on button "×" at bounding box center [462, 45] width 6 height 11
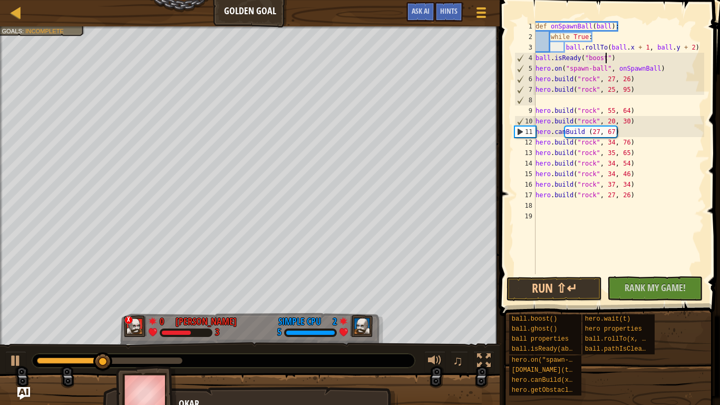
click at [548, 54] on div "def onSpawnBall ( ball ) : while True : ball . rollTo ( ball . x + 1 , ball . y…" at bounding box center [619, 158] width 171 height 274
click at [552, 57] on div "def onSpawnBall ( ball ) : while True : ball . rollTo ( ball . x + 1 , ball . y…" at bounding box center [619, 158] width 171 height 274
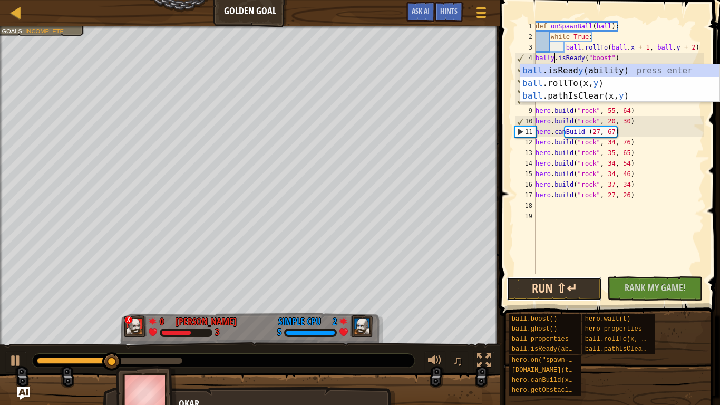
click at [571, 282] on button "Run ⇧↵" at bounding box center [554, 289] width 95 height 24
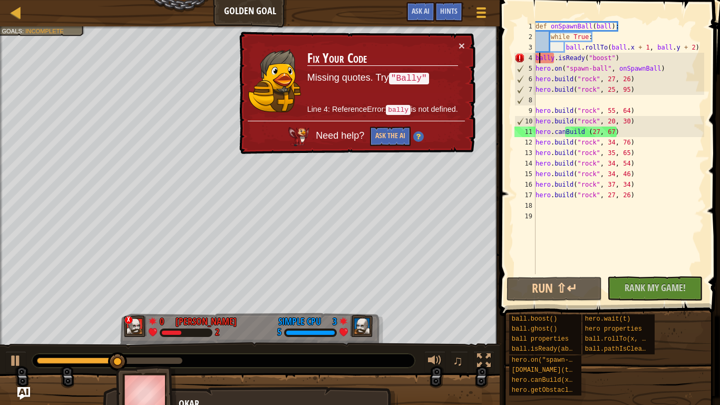
click at [538, 59] on div "def onSpawnBall ( ball ) : while True : ball . rollTo ( ball . x + 1 , ball . y…" at bounding box center [619, 158] width 171 height 274
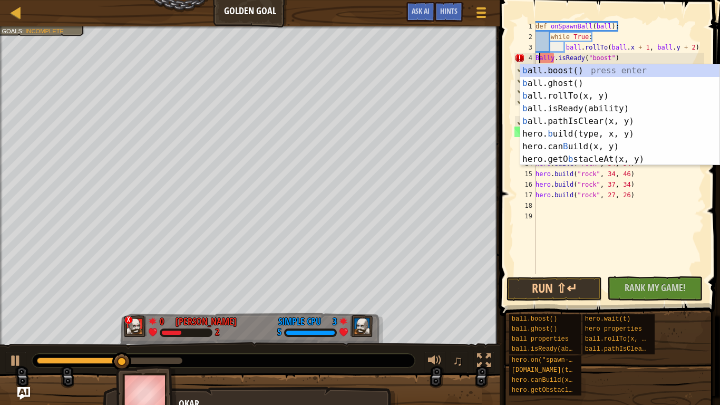
scroll to position [5, 1]
click at [551, 294] on button "Run ⇧↵" at bounding box center [554, 289] width 95 height 24
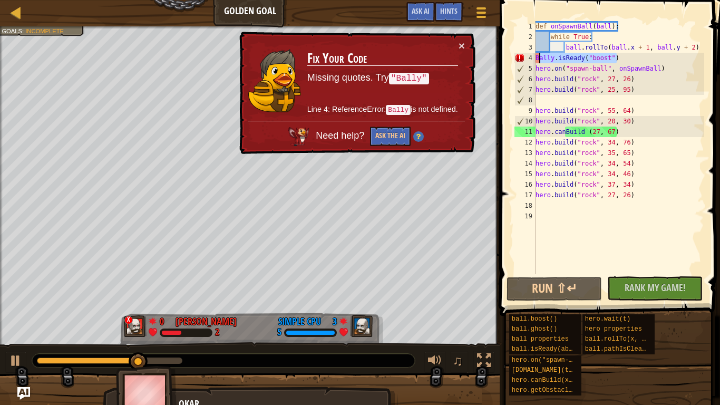
drag, startPoint x: 625, startPoint y: 60, endPoint x: 538, endPoint y: 58, distance: 87.6
click at [538, 58] on div "def onSpawnBall ( ball ) : while True : ball . rollTo ( ball . x + 1 , ball . y…" at bounding box center [619, 158] width 171 height 274
type textarea "B"
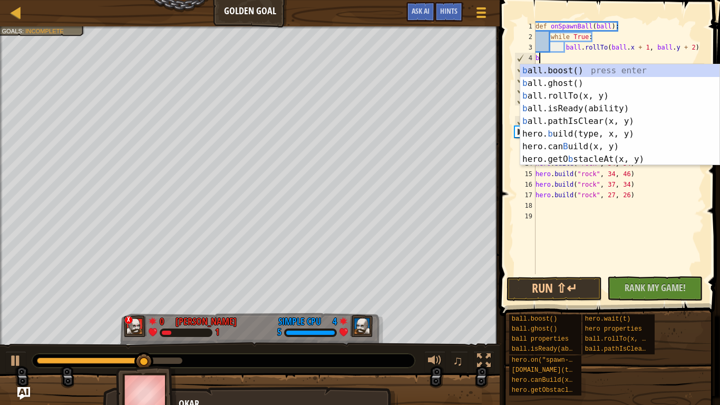
type textarea "ba"
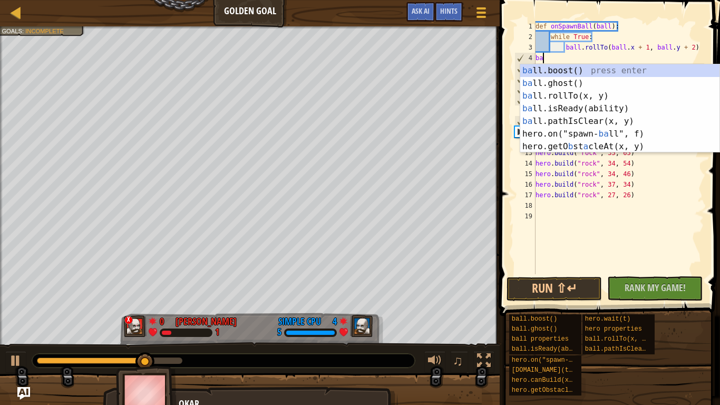
scroll to position [5, 1]
click at [551, 82] on div "ba ll.boost() press enter ba ll.ghost() press enter ba ll.rollTo(x, y) press en…" at bounding box center [619, 121] width 199 height 114
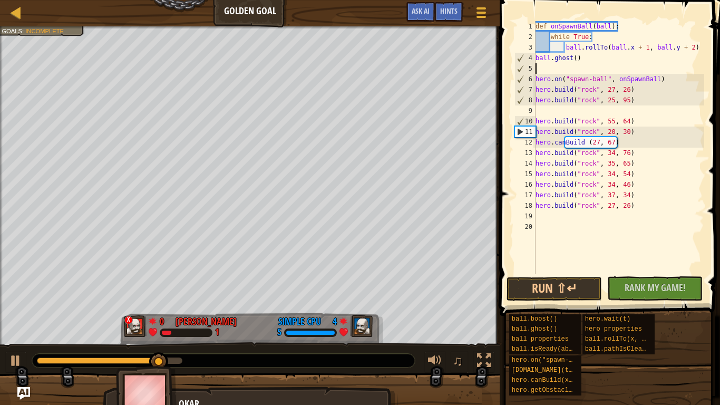
scroll to position [5, 0]
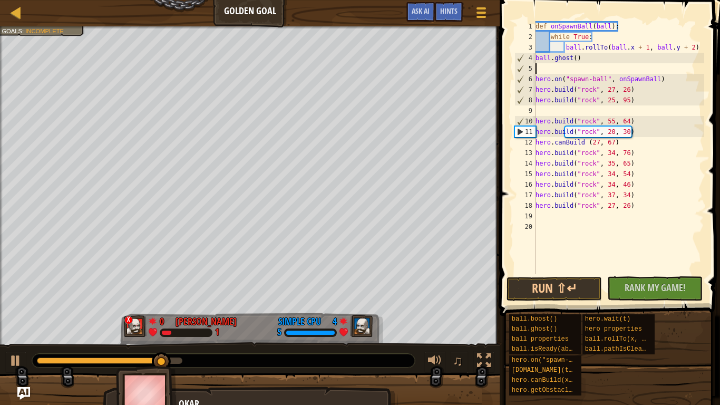
click at [575, 60] on div "def onSpawnBall ( ball ) : while True : ball . rollTo ( ball . x + 1 , ball . y…" at bounding box center [619, 158] width 171 height 274
click at [542, 289] on button "Run ⇧↵" at bounding box center [554, 289] width 95 height 24
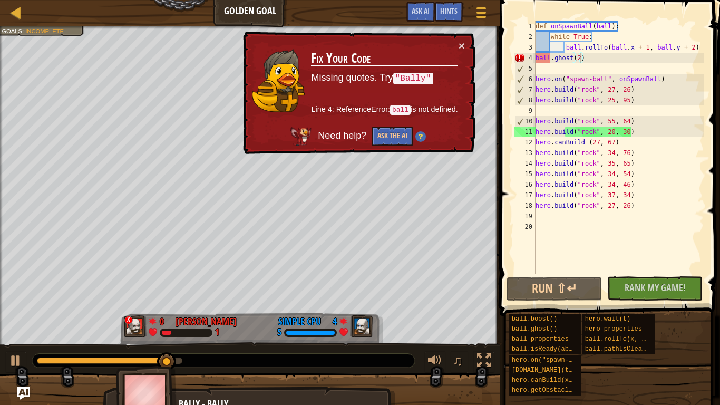
click at [450, 36] on div "× Fix Your Code Missing quotes. Try "Bally" Line 4: ReferenceError: ball is not…" at bounding box center [358, 93] width 235 height 123
click at [460, 43] on button "×" at bounding box center [462, 45] width 6 height 11
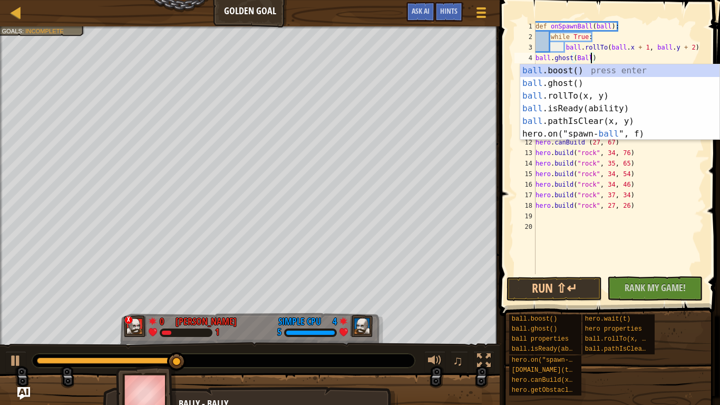
scroll to position [5, 8]
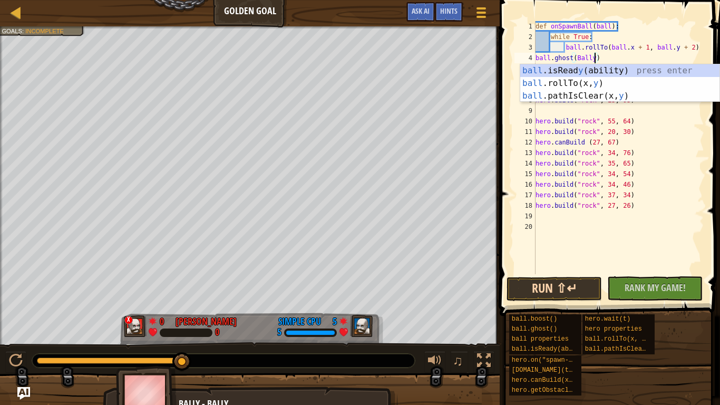
type textarea "ball.ghost(Bally)"
click at [553, 284] on button "Run ⇧↵" at bounding box center [554, 289] width 95 height 24
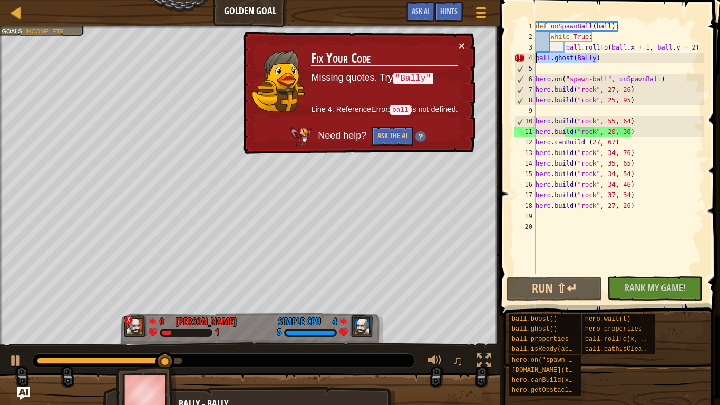
drag, startPoint x: 597, startPoint y: 61, endPoint x: 537, endPoint y: 62, distance: 60.1
click at [537, 62] on div "def onSpawnBall ( ball ) : while True : ball . rollTo ( ball . x + 1 , ball . y…" at bounding box center [619, 158] width 171 height 274
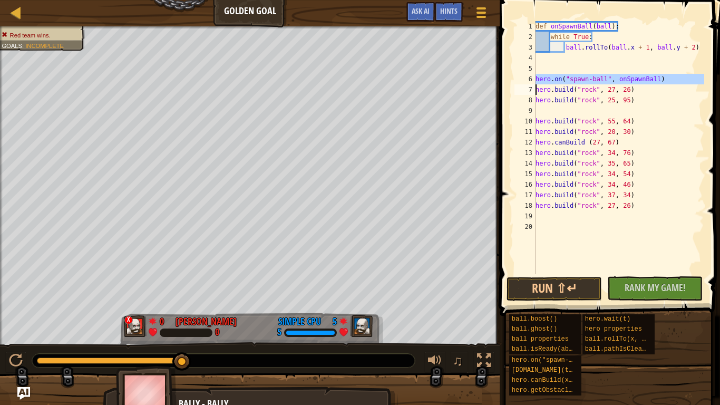
drag, startPoint x: 535, startPoint y: 79, endPoint x: 592, endPoint y: 76, distance: 57.5
click at [592, 76] on div "1 2 3 4 5 6 7 8 9 10 11 12 13 14 15 16 17 18 19 20 def onSpawnBall ( ball ) : w…" at bounding box center [609, 147] width 192 height 253
type textarea "hero.on("spawn-ball", onSpawnBall) [DOMAIN_NAME]("rock", 27, 26)"
click at [550, 61] on div "def onSpawnBall ( ball ) : while True : ball . rollTo ( ball . x + 1 , ball . y…" at bounding box center [619, 158] width 171 height 274
paste textarea "hero.on("spawn-ball", onSpawnBall)"
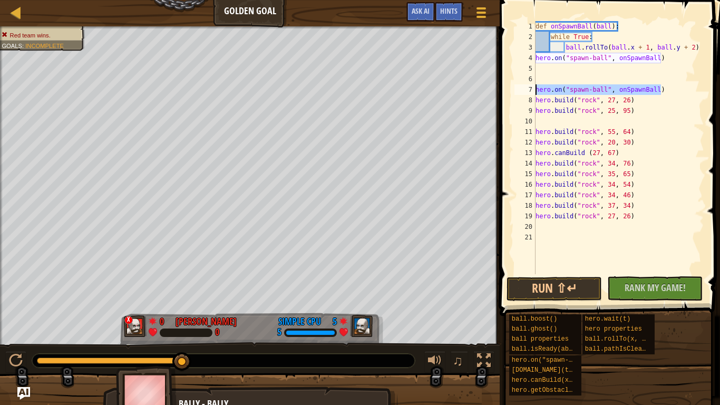
drag, startPoint x: 665, startPoint y: 88, endPoint x: 534, endPoint y: 88, distance: 131.3
click at [534, 88] on div "1 2 3 4 5 6 7 8 9 10 11 12 13 14 15 16 17 18 19 20 21 def onSpawnBall ( ball ) …" at bounding box center [609, 147] width 192 height 253
type textarea "hero.on("spawn-ball", onSpawnBall)"
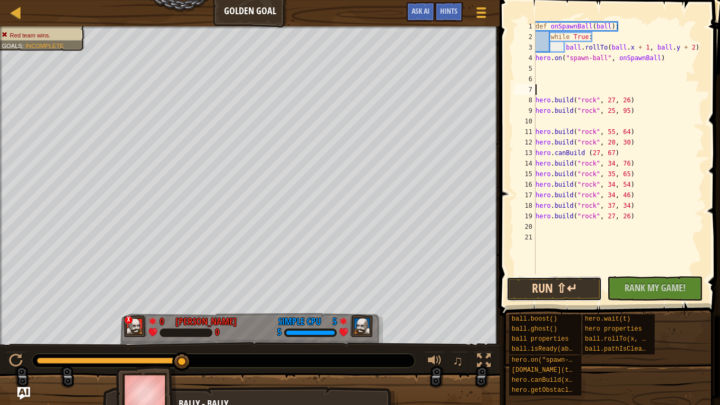
click at [547, 289] on button "Run ⇧↵" at bounding box center [554, 289] width 95 height 24
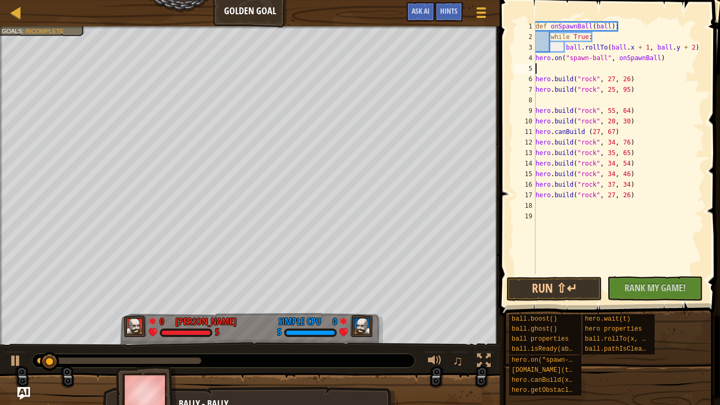
type textarea "hero.on("spawn-ball", onSpawnBall)"
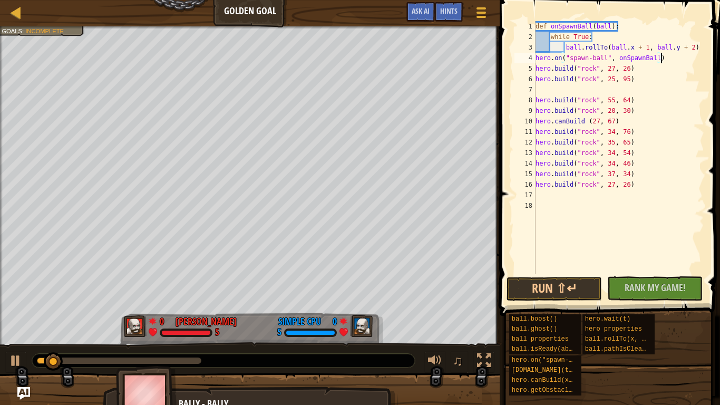
click at [540, 88] on div "def onSpawnBall ( ball ) : while True : ball . rollTo ( ball . x + 1 , ball . y…" at bounding box center [619, 158] width 171 height 274
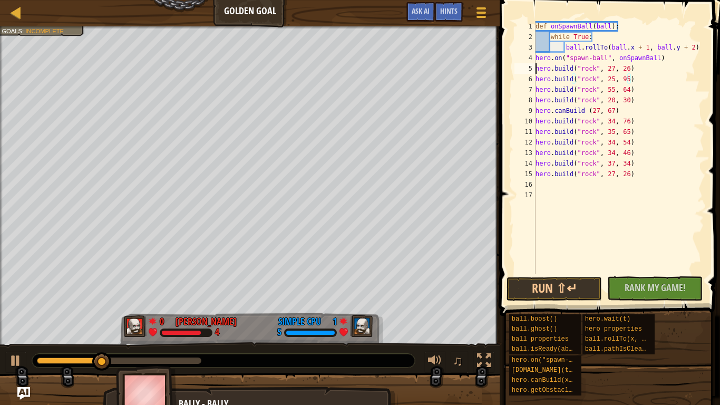
click at [536, 67] on div "def onSpawnBall ( ball ) : while True : ball . rollTo ( ball . x + 1 , ball . y…" at bounding box center [619, 158] width 171 height 274
type textarea "[DOMAIN_NAME]("rock", 27, 26)"
click at [541, 66] on div "def onSpawnBall ( ball ) : while True : ball . rollTo ( ball . x + 1 , ball . y…" at bounding box center [619, 158] width 171 height 274
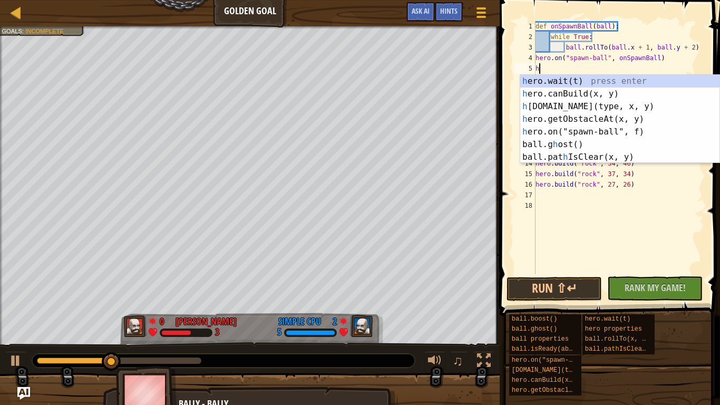
scroll to position [5, 1]
type textarea "h"
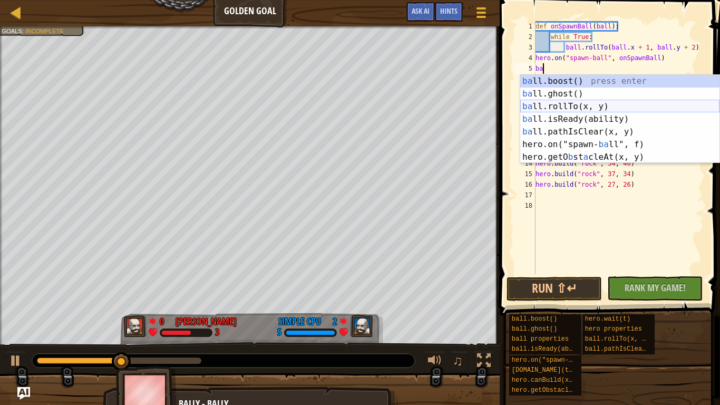
click at [571, 104] on div "ba ll.boost() press enter ba ll.ghost() press enter ba ll.rollTo(x, y) press en…" at bounding box center [619, 132] width 199 height 114
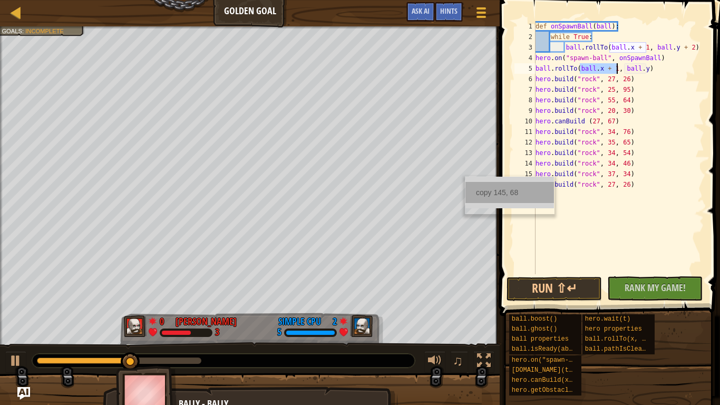
click at [478, 195] on div "copy 145, 68" at bounding box center [510, 192] width 89 height 21
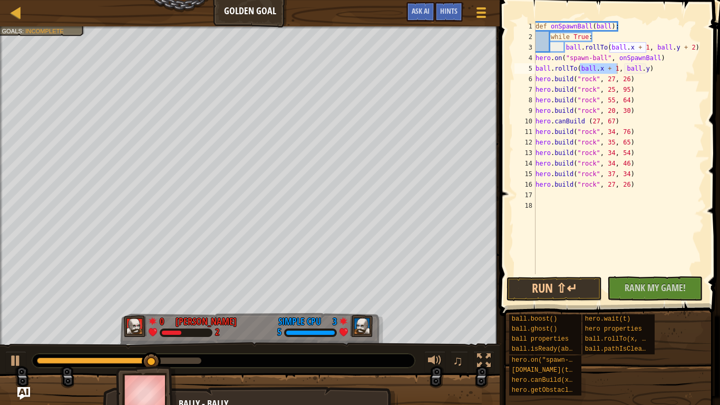
click at [578, 69] on div "def onSpawnBall ( ball ) : while True : ball . rollTo ( ball . x + 1 , ball . y…" at bounding box center [619, 147] width 171 height 253
drag, startPoint x: 581, startPoint y: 70, endPoint x: 649, endPoint y: 72, distance: 68.0
click at [649, 72] on div "def onSpawnBall ( ball ) : while True : ball . rollTo ( ball . x + 1 , ball . y…" at bounding box center [619, 158] width 171 height 274
paste textarea "145, 68"
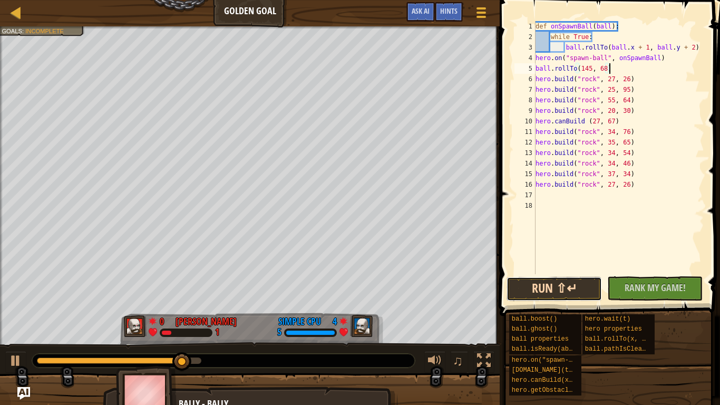
click at [579, 288] on button "Run ⇧↵" at bounding box center [554, 289] width 95 height 24
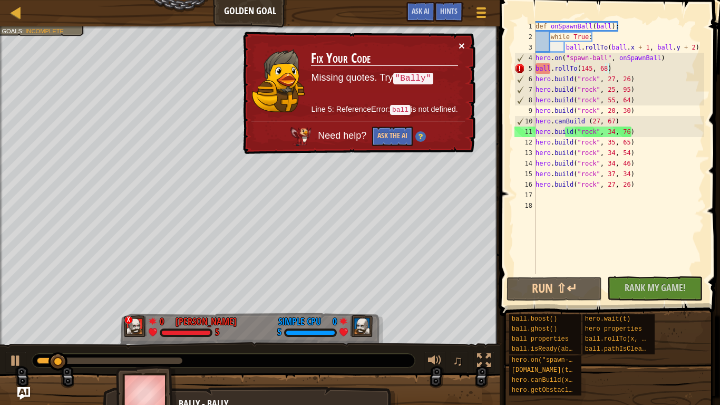
click at [462, 44] on button "×" at bounding box center [462, 45] width 6 height 11
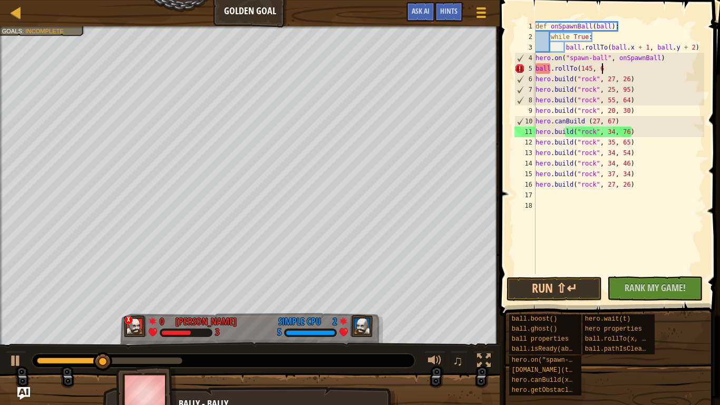
type textarea "ball.rollTo(145,"
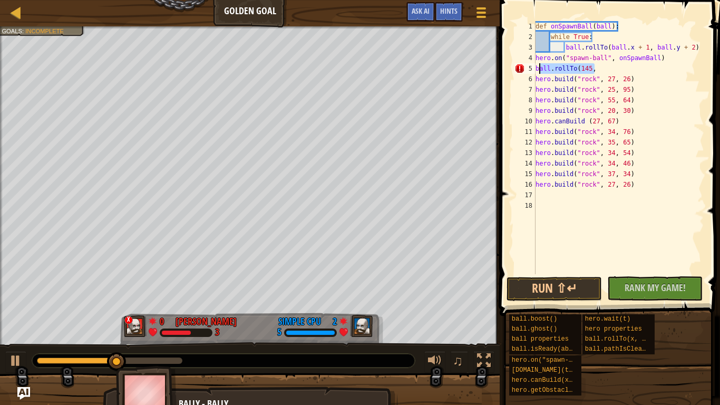
drag, startPoint x: 595, startPoint y: 69, endPoint x: 535, endPoint y: 70, distance: 60.1
click at [535, 70] on div "ball.rollTo(145, 1 2 3 4 5 6 7 8 9 10 11 12 13 14 15 16 17 18 def onSpawnBall (…" at bounding box center [609, 147] width 192 height 253
click at [422, 12] on span "Ask AI" at bounding box center [421, 11] width 18 height 10
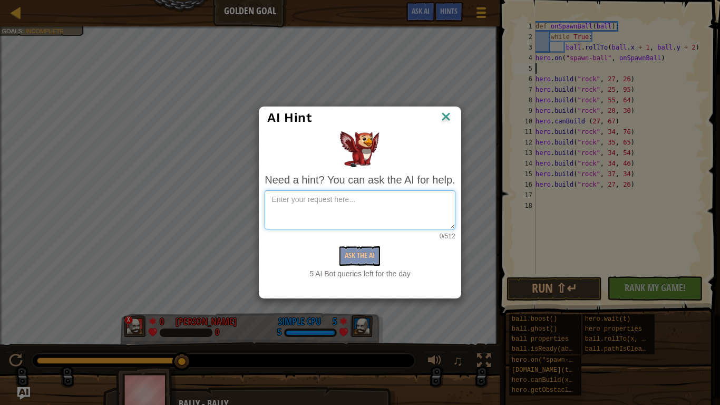
click at [349, 205] on textarea at bounding box center [360, 209] width 190 height 39
type textarea "how do you make the ball roll to the goal"
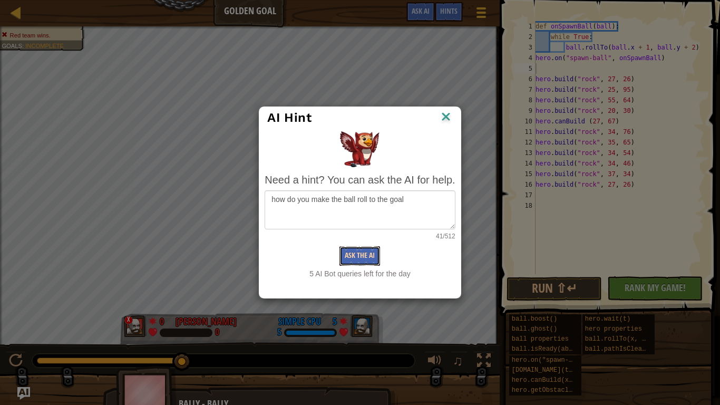
click at [346, 256] on button "Ask the AI" at bounding box center [360, 256] width 41 height 20
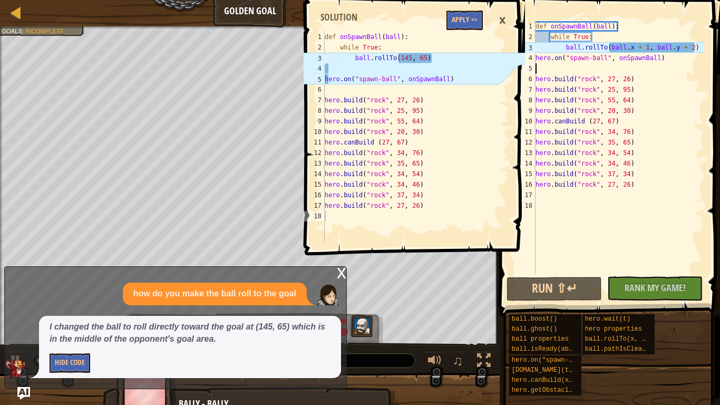
type textarea "ball.rollTo(145, 65)"
click at [401, 59] on div "def onSpawnBall ( ball ) : while True : ball . rollTo ( 145 , 65 ) hero . on ( …" at bounding box center [408, 148] width 171 height 232
click at [467, 22] on button "Apply =>" at bounding box center [465, 21] width 36 height 20
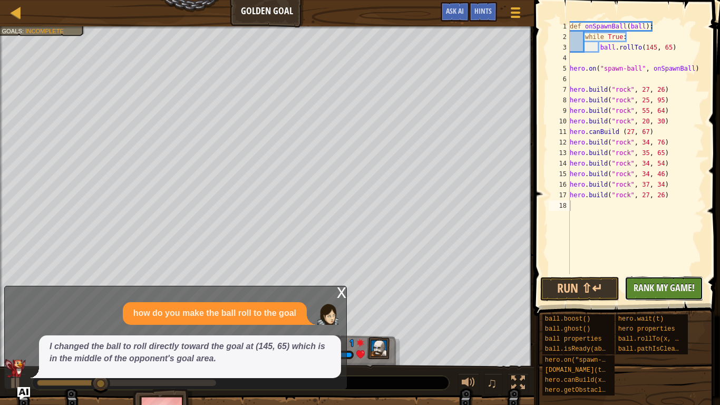
click at [661, 286] on span "Rank My Game!" at bounding box center [664, 287] width 61 height 13
click at [597, 284] on button "Run ⇧↵" at bounding box center [579, 289] width 79 height 24
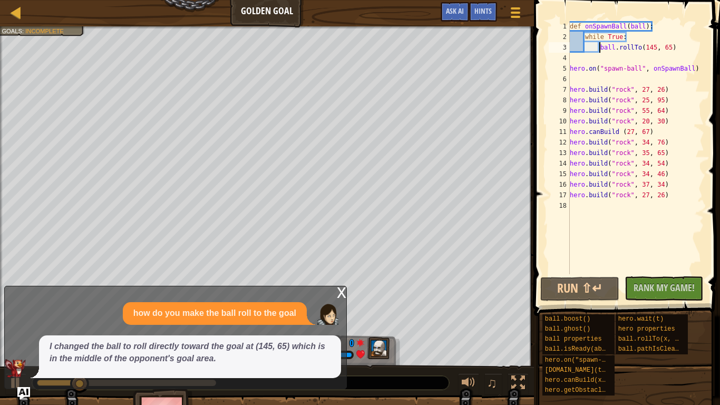
click at [600, 46] on div "def onSpawnBall ( ball ) : while True : ball . rollTo ( 145 , 65 ) hero . on ( …" at bounding box center [636, 158] width 137 height 274
type textarea "ball.rollTo(145, 65)"
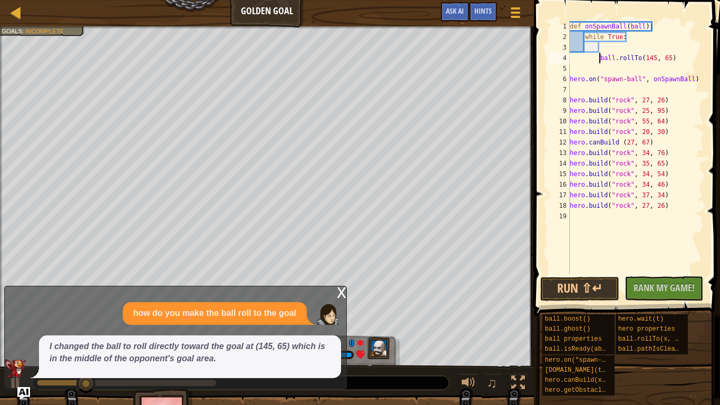
click at [605, 48] on div "def onSpawnBall ( ball ) : while True : ball . rollTo ( 145 , 65 ) hero . on ( …" at bounding box center [636, 158] width 137 height 274
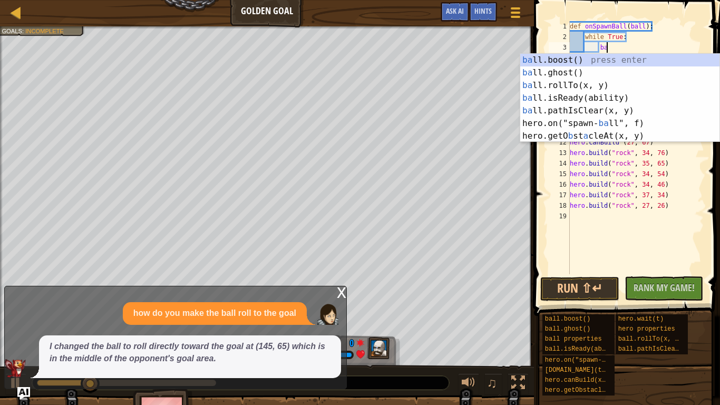
scroll to position [5, 5]
click at [557, 88] on div "ba ll.boost() press enter ba ll.ghost() press enter ba ll.rollTo(x, y) press en…" at bounding box center [619, 111] width 199 height 114
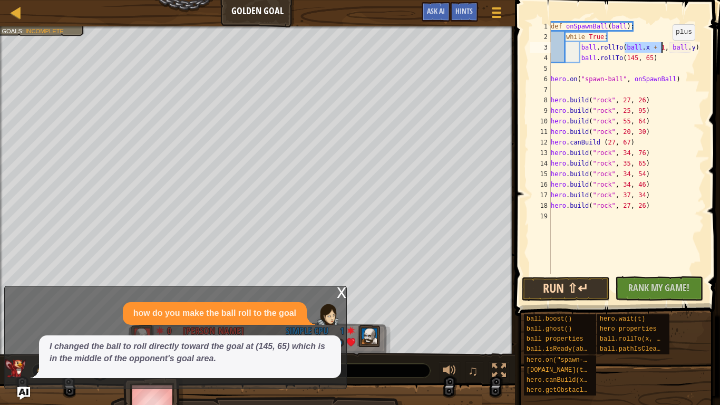
type textarea "ball.rollTo(ball.x + 1, ball.y)"
click at [577, 288] on button "Run ⇧↵" at bounding box center [566, 289] width 88 height 24
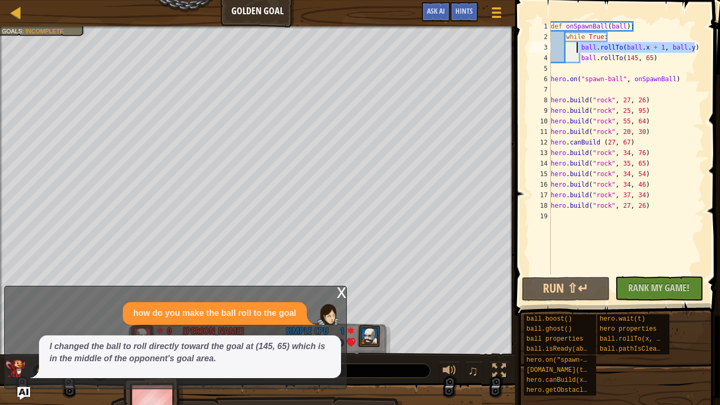
drag, startPoint x: 698, startPoint y: 50, endPoint x: 578, endPoint y: 46, distance: 119.2
click at [578, 46] on div "def onSpawnBall ( ball ) : while True : ball . rollTo ( ball . x + 1 , ball . y…" at bounding box center [627, 158] width 156 height 274
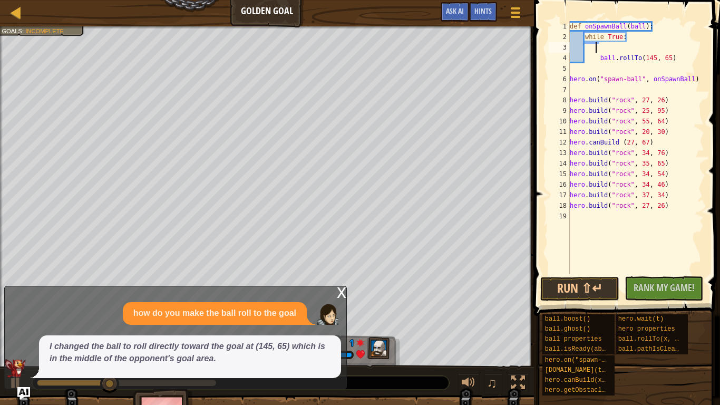
click at [572, 89] on div "def onSpawnBall ( ball ) : while True : ball . rollTo ( 145 , 65 ) hero . on ( …" at bounding box center [636, 158] width 137 height 274
type textarea "hero.on("spawn-ball", onSpawnBall)"
click at [574, 70] on div "def onSpawnBall ( ball ) : while True : ball . rollTo ( 145 , 65 ) hero . on ( …" at bounding box center [636, 158] width 137 height 274
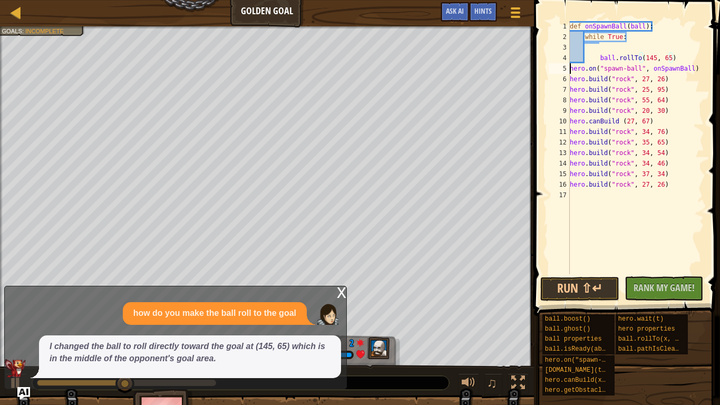
click at [571, 68] on div "def onSpawnBall ( ball ) : while True : ball . rollTo ( 145 , 65 ) hero . on ( …" at bounding box center [636, 158] width 137 height 274
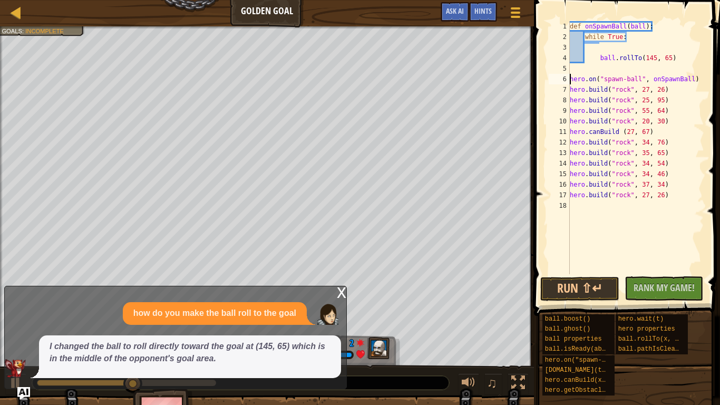
click at [599, 57] on div "def onSpawnBall ( ball ) : while True : ball . rollTo ( 145 , 65 ) hero . on ( …" at bounding box center [636, 158] width 137 height 274
type textarea "ball.rollTo(145, 65)"
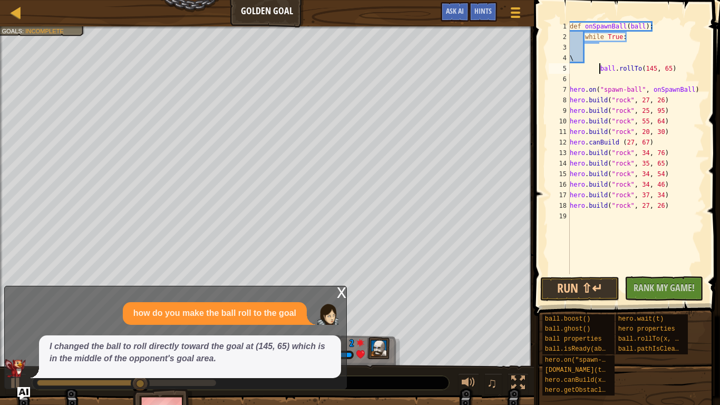
click at [600, 81] on div "def onSpawnBall ( ball ) : while True : \ ball . rollTo ( 145 , 65 ) hero . on …" at bounding box center [636, 158] width 137 height 274
type textarea "\"
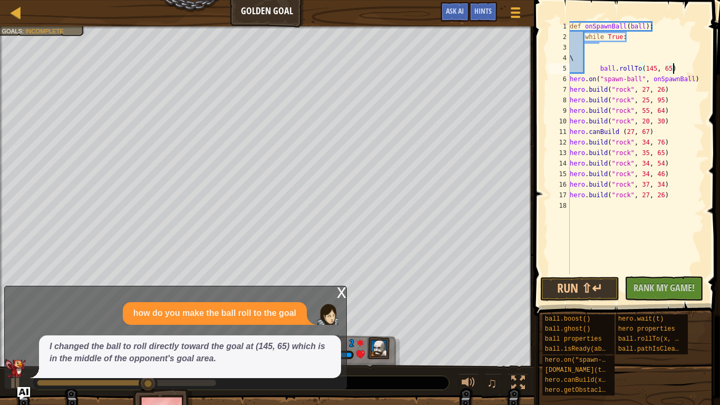
click at [600, 69] on div "def onSpawnBall ( ball ) : while True : \ ball . rollTo ( 145 , 65 ) hero . on …" at bounding box center [636, 158] width 137 height 274
click at [607, 59] on div "def onSpawnBall ( ball ) : while True : \ ball . rollTo ( 145 , 65 ) hero . on …" at bounding box center [636, 158] width 137 height 274
type textarea "\"
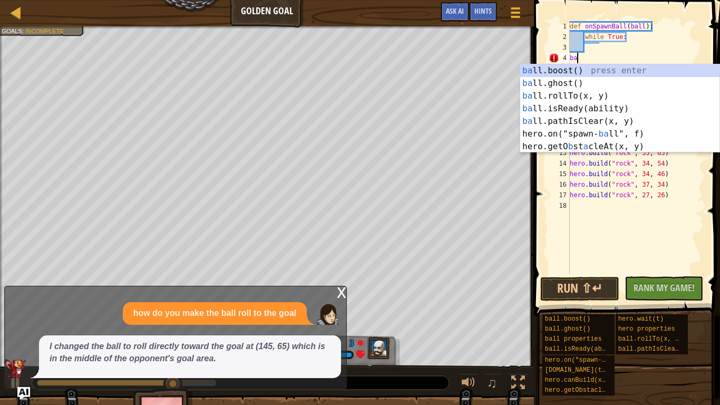
scroll to position [5, 1]
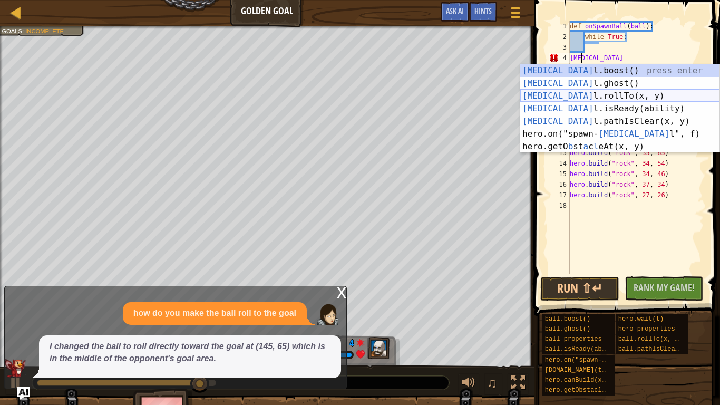
click at [567, 99] on div "[MEDICAL_DATA] l.boost() press enter [MEDICAL_DATA] l.ghost() press enter [MEDI…" at bounding box center [619, 121] width 199 height 114
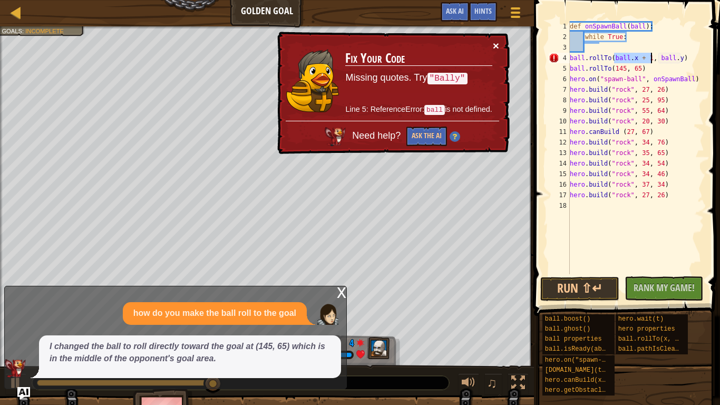
click at [496, 46] on button "×" at bounding box center [496, 45] width 6 height 11
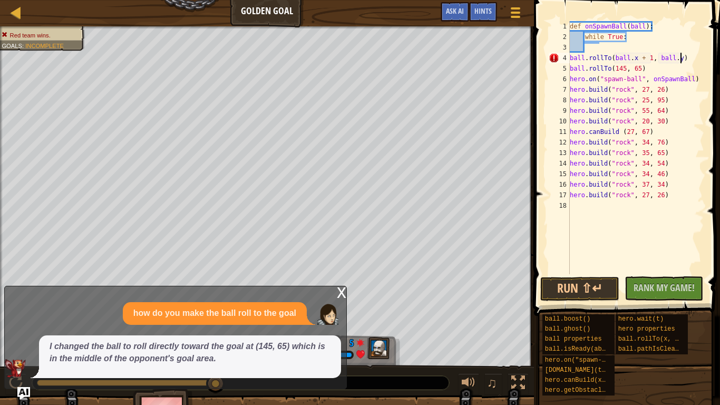
click at [680, 56] on div "def onSpawnBall ( ball ) : while True : ball . rollTo ( ball . x + 1 , ball . y…" at bounding box center [636, 158] width 137 height 274
drag, startPoint x: 680, startPoint y: 56, endPoint x: 614, endPoint y: 60, distance: 66.5
click at [614, 60] on div "def onSpawnBall ( ball ) : while True : ball . rollTo ( ball . x + 1 , ball . y…" at bounding box center [636, 158] width 137 height 274
click at [595, 287] on button "Run ⇧↵" at bounding box center [579, 289] width 79 height 24
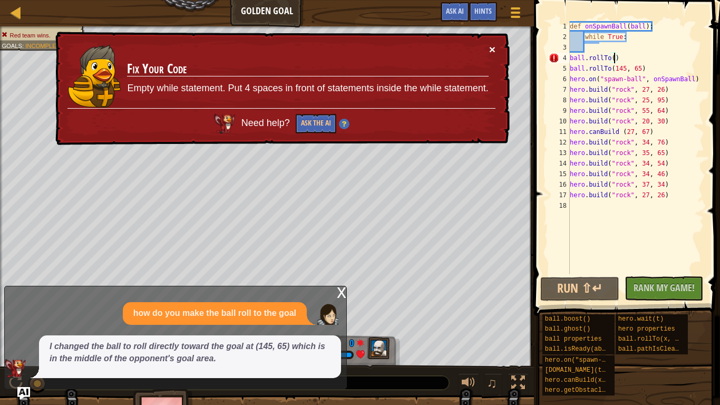
click at [493, 46] on button "×" at bounding box center [492, 49] width 6 height 11
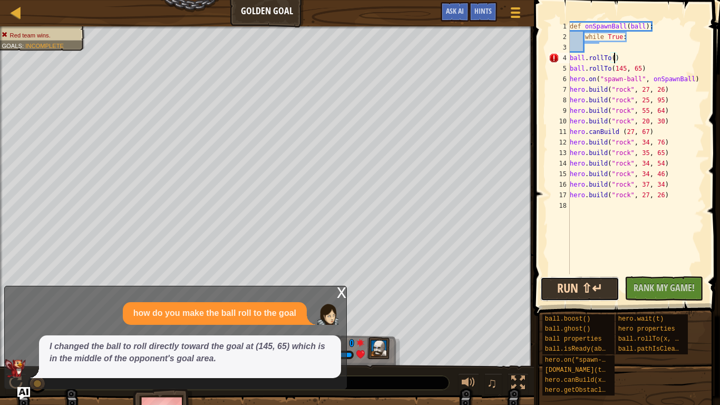
click at [558, 283] on button "Run ⇧↵" at bounding box center [579, 289] width 79 height 24
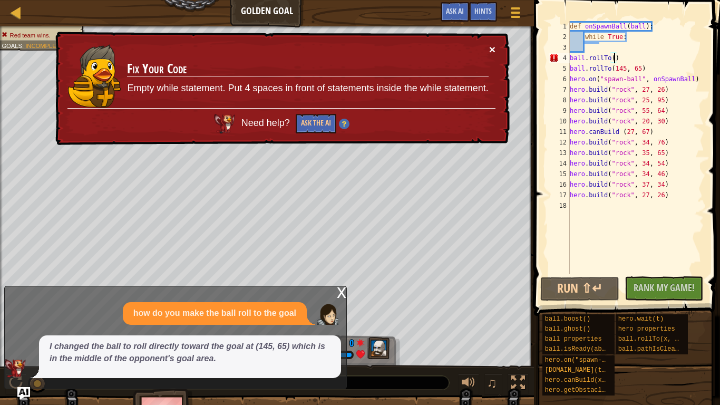
click at [490, 44] on button "×" at bounding box center [492, 49] width 6 height 11
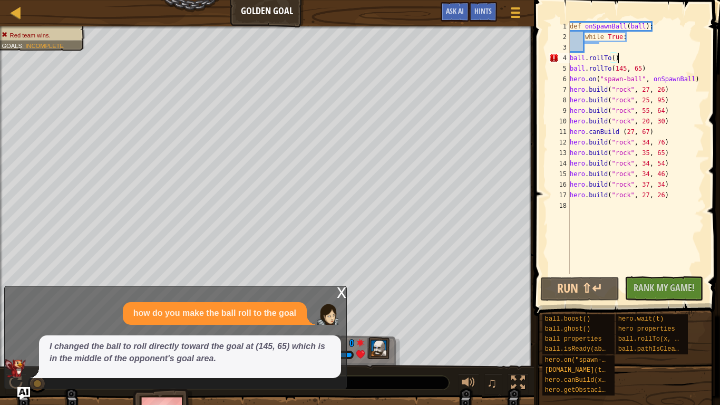
click at [623, 59] on div "def onSpawnBall ( ball ) : while True : ball . rollTo ( ) ball . rollTo ( 145 ,…" at bounding box center [636, 158] width 137 height 274
click at [614, 59] on div "def onSpawnBall ( ball ) : while True : ball . rollTo ( ) ball . rollTo ( 145 ,…" at bounding box center [636, 158] width 137 height 274
click at [479, 122] on div "copy 130, 97" at bounding box center [490, 124] width 89 height 21
click at [613, 60] on div "def onSpawnBall ( ball ) : while True : ball . rollTo ( ) ball . rollTo ( 145 ,…" at bounding box center [636, 158] width 137 height 274
paste textarea "130, 97"
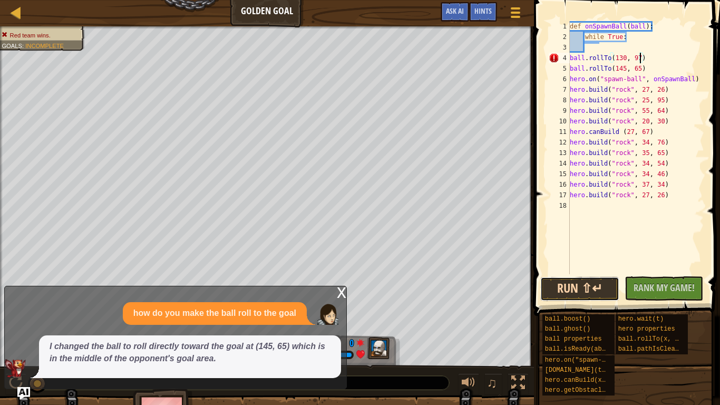
click at [588, 284] on button "Run ⇧↵" at bounding box center [579, 289] width 79 height 24
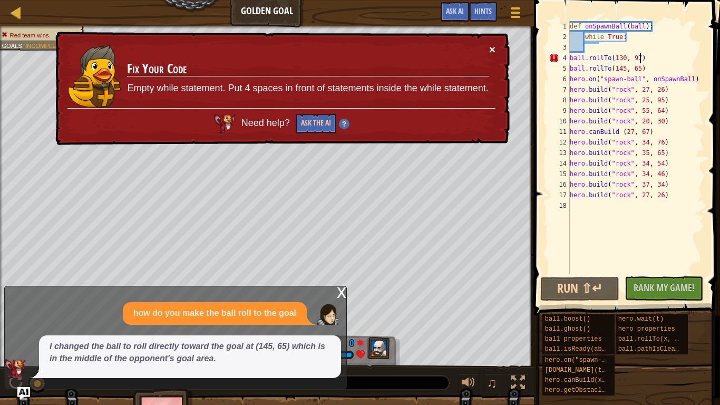
click at [495, 49] on button "×" at bounding box center [492, 49] width 6 height 11
click at [570, 59] on div "def onSpawnBall ( ball ) : while True : ball . rollTo ( 130 , 97 ) ball . rollT…" at bounding box center [636, 158] width 137 height 274
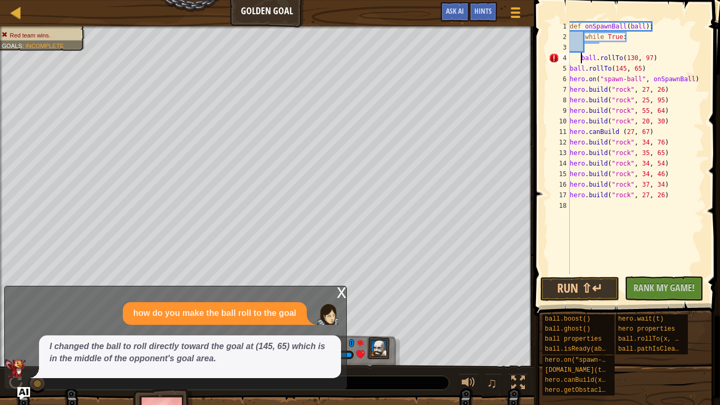
type textarea "ball.rollTo(130, 97)"
click at [599, 290] on button "Run ⇧↵" at bounding box center [579, 289] width 79 height 24
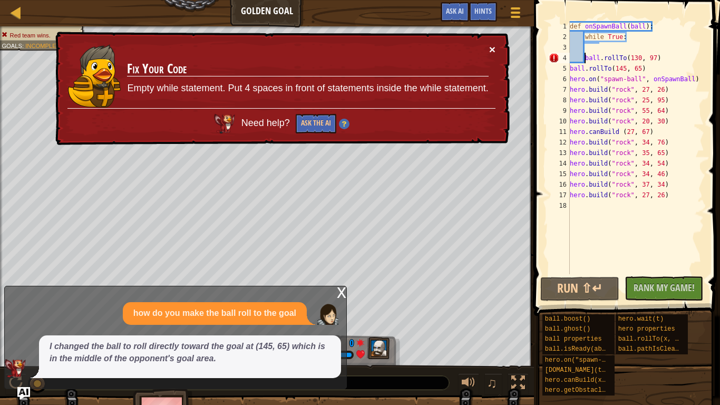
click at [494, 44] on button "×" at bounding box center [492, 49] width 6 height 11
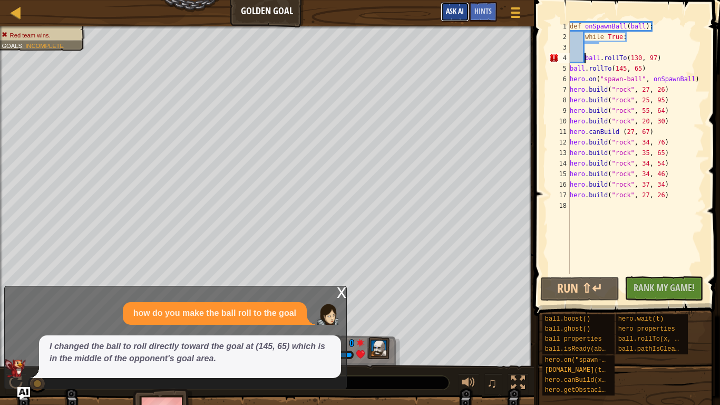
click at [460, 13] on span "Ask AI" at bounding box center [455, 11] width 18 height 10
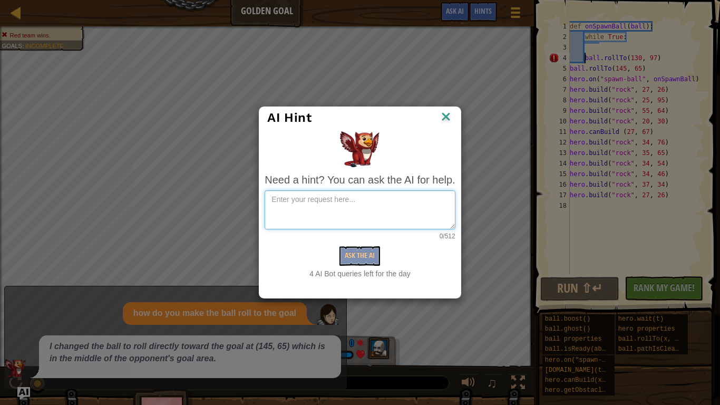
click at [318, 202] on textarea at bounding box center [360, 209] width 190 height 39
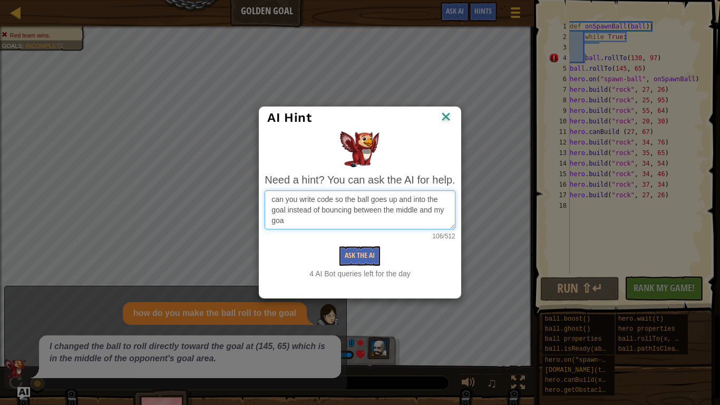
type textarea "can you write code so the ball goes up and into the goal instead of bouncing be…"
click at [351, 254] on button "Ask the AI" at bounding box center [360, 256] width 41 height 20
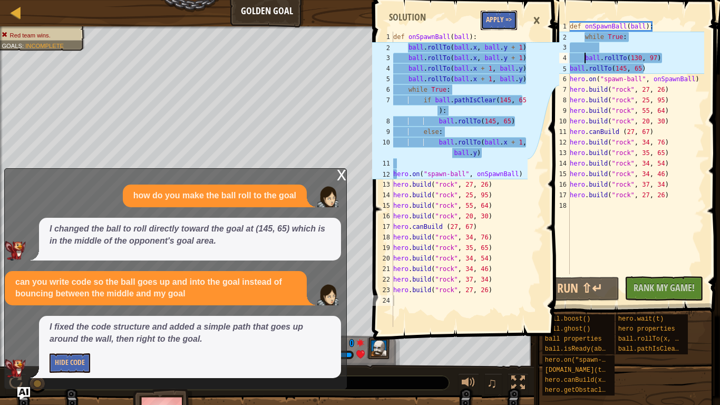
click at [504, 20] on button "Apply =>" at bounding box center [499, 21] width 36 height 20
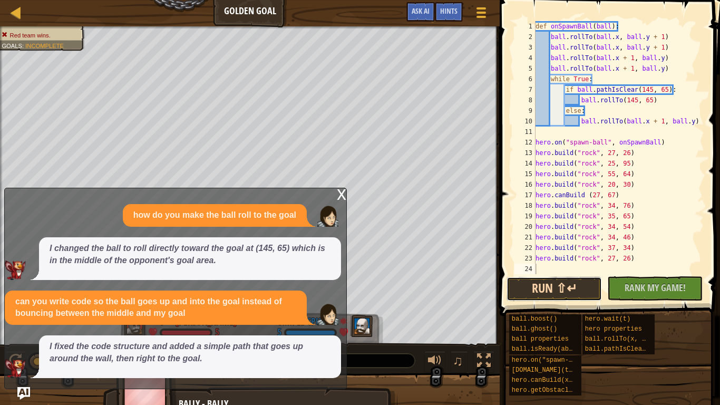
click at [587, 285] on button "Run ⇧↵" at bounding box center [554, 289] width 95 height 24
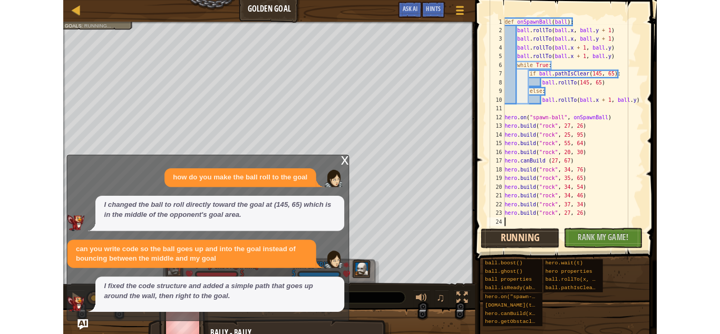
scroll to position [5, 0]
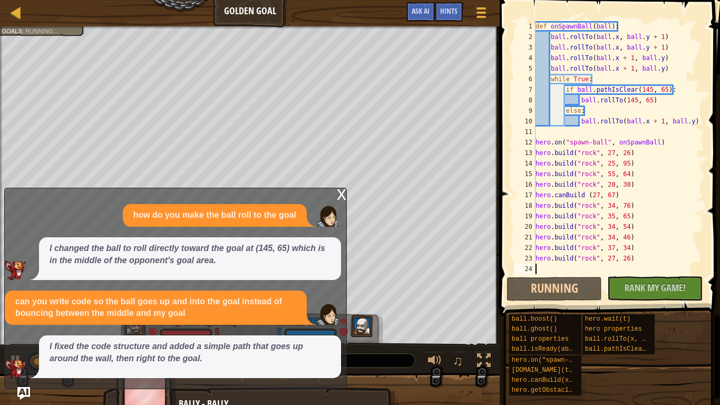
click at [341, 189] on div "x" at bounding box center [341, 193] width 9 height 11
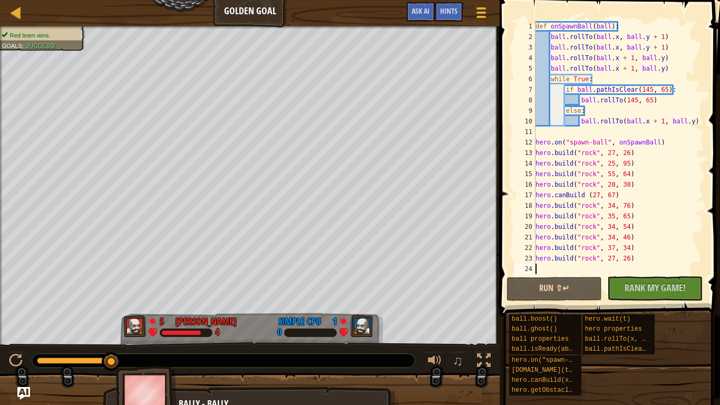
drag, startPoint x: 535, startPoint y: 25, endPoint x: 580, endPoint y: 103, distance: 90.4
click at [580, 103] on div "1 2 3 4 5 6 7 8 9 10 11 12 13 14 15 16 17 18 19 20 21 22 23 24 def onSpawnBall …" at bounding box center [609, 147] width 192 height 253
drag, startPoint x: 538, startPoint y: 19, endPoint x: 606, endPoint y: 168, distance: 164.2
click at [606, 168] on div "1 2 3 4 5 6 7 8 9 10 11 12 13 14 15 16 17 18 19 20 21 22 23 24 def onSpawnBall …" at bounding box center [609, 178] width 224 height 347
drag, startPoint x: 640, startPoint y: 174, endPoint x: 598, endPoint y: 171, distance: 42.3
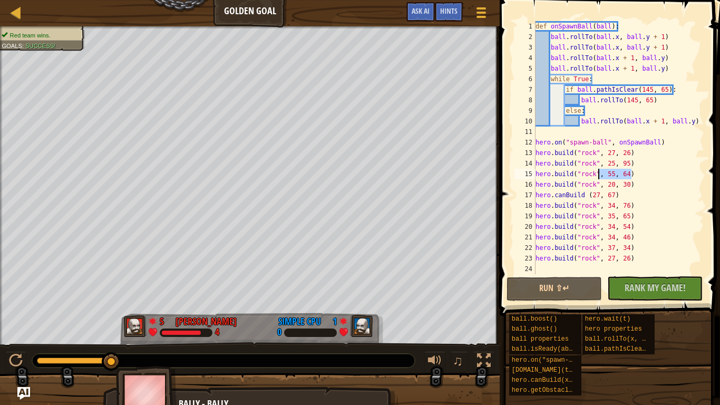
click at [598, 171] on div "def onSpawnBall ( ball ) : ball . rollTo ( ball . x , ball . y + 1 ) ball . rol…" at bounding box center [619, 158] width 171 height 274
click at [655, 186] on div "def onSpawnBall ( ball ) : ball . rollTo ( ball . x , ball . y + 1 ) ball . rol…" at bounding box center [619, 158] width 171 height 274
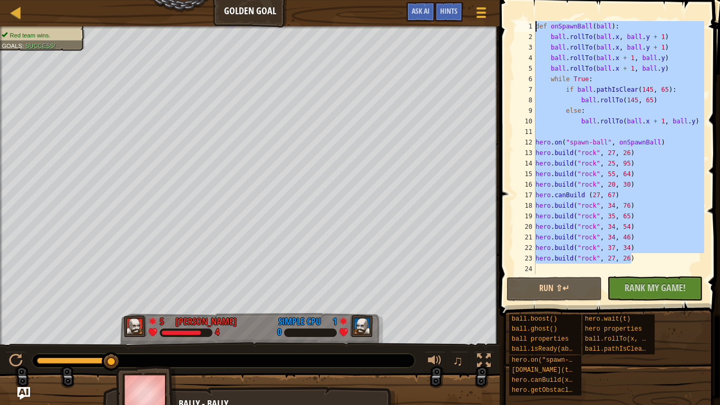
drag, startPoint x: 635, startPoint y: 261, endPoint x: 524, endPoint y: 25, distance: 260.6
click at [524, 25] on div "[DOMAIN_NAME]("rock", 20, 30) 1 2 3 4 5 6 7 8 9 10 11 12 13 14 15 16 17 18 19 2…" at bounding box center [609, 147] width 192 height 253
type textarea "def onSpawnBall(ball): ball.rollTo(ball.x, ball.y + 1)"
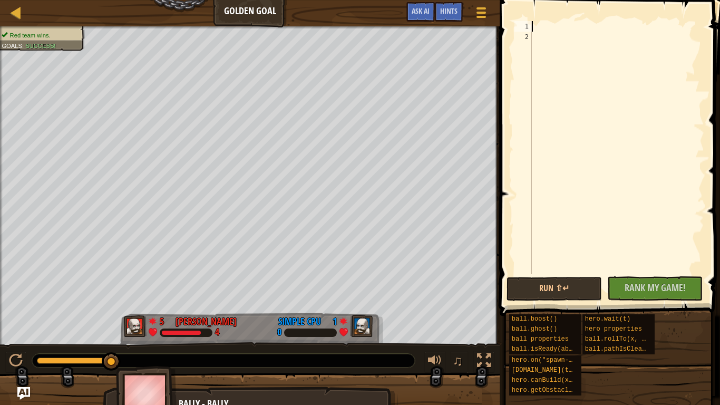
paste textarea "[DOMAIN_NAME]("rock", 27, 26)"
type textarea "[DOMAIN_NAME]("rock", 27, 26)"
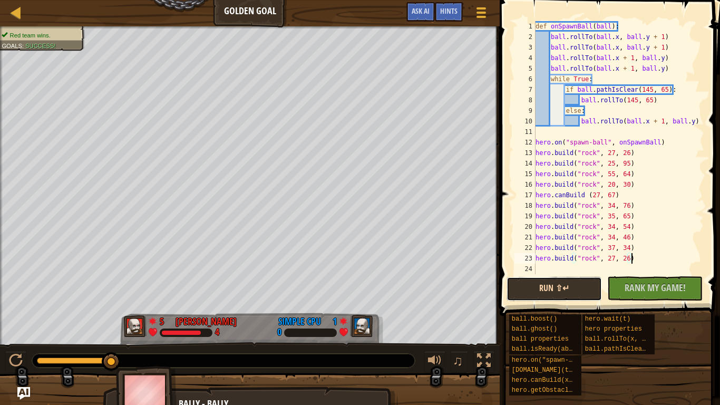
click at [572, 292] on button "Run ⇧↵" at bounding box center [554, 289] width 95 height 24
click at [485, 363] on div at bounding box center [484, 361] width 14 height 14
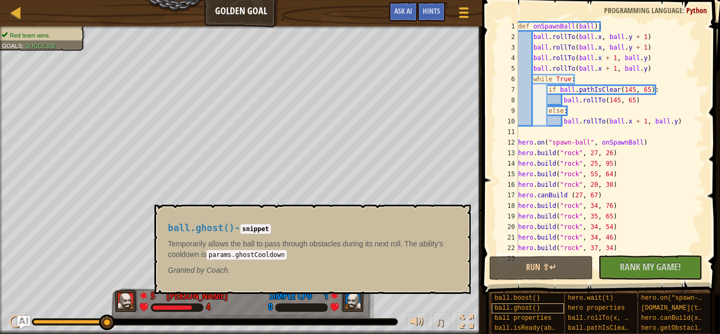
click at [540, 305] on div "ball.ghost()" at bounding box center [528, 308] width 72 height 10
click at [530, 297] on span "ball.boost()" at bounding box center [517, 297] width 45 height 7
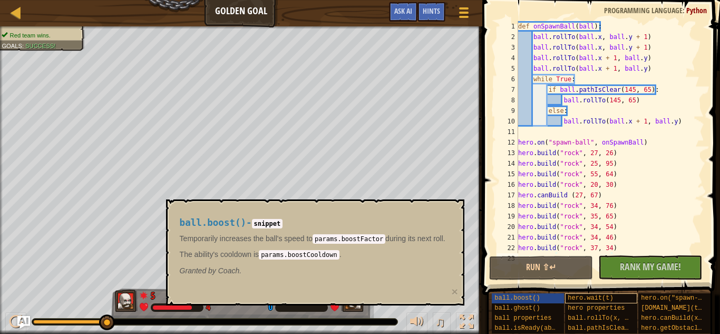
click at [607, 296] on span "hero.wait(t)" at bounding box center [590, 297] width 45 height 7
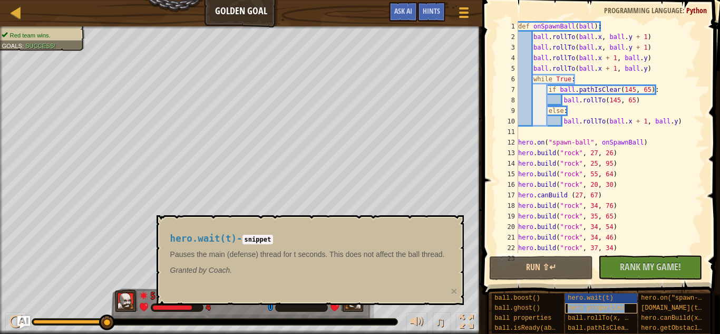
click at [605, 308] on span "hero properties" at bounding box center [596, 307] width 57 height 7
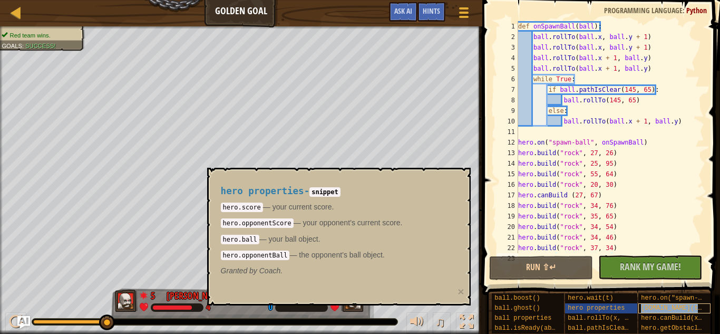
click at [671, 306] on span "[DOMAIN_NAME](type, x, y)" at bounding box center [688, 307] width 95 height 7
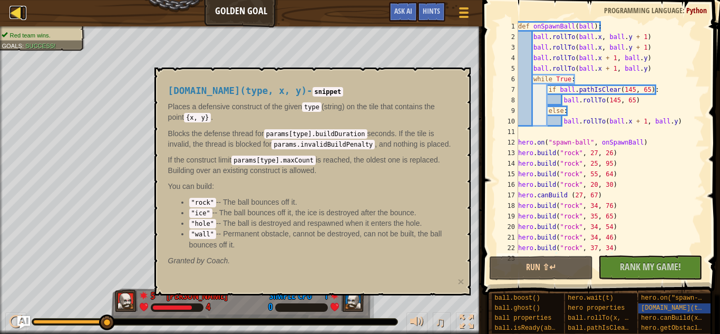
click at [9, 15] on div at bounding box center [15, 12] width 13 height 13
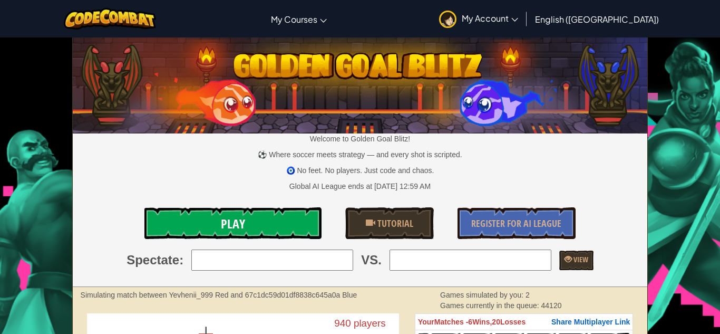
click at [298, 212] on link "Play" at bounding box center [232, 223] width 177 height 32
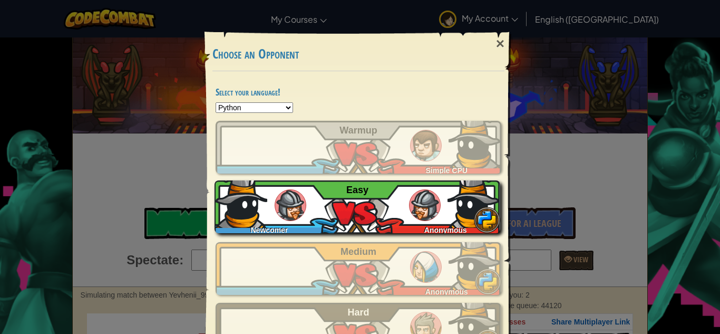
scroll to position [43, 0]
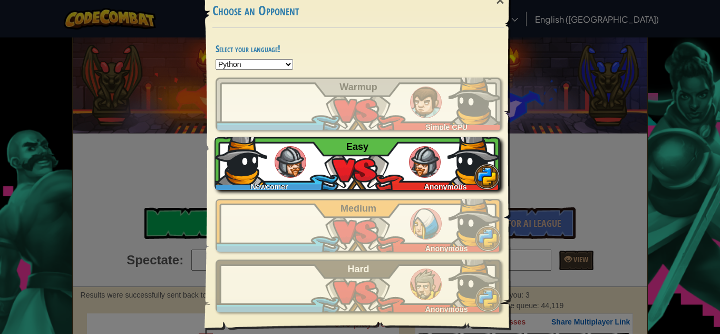
click at [354, 173] on div "Newcomer Anonymous Easy" at bounding box center [358, 163] width 286 height 53
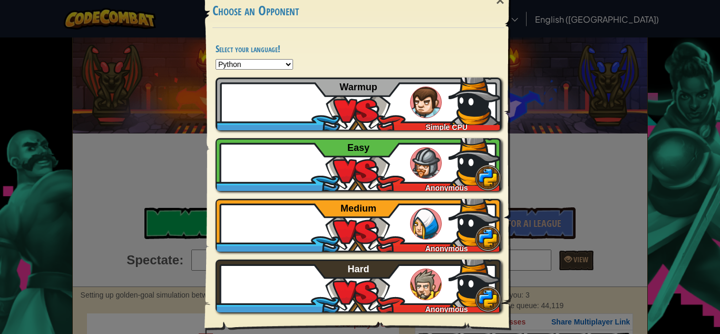
click at [243, 64] on select "Python JavaScript CoffeeScript Lua C++ Java (Experimental)" at bounding box center [255, 64] width 78 height 11
click at [249, 61] on select "Python JavaScript CoffeeScript Lua C++ Java (Experimental)" at bounding box center [255, 64] width 78 height 11
